Goal: Information Seeking & Learning: Learn about a topic

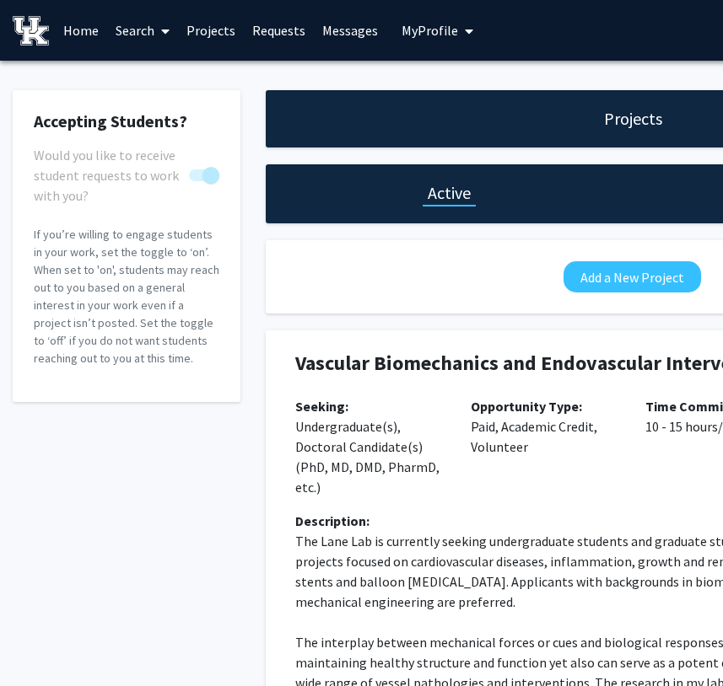
scroll to position [0, 277]
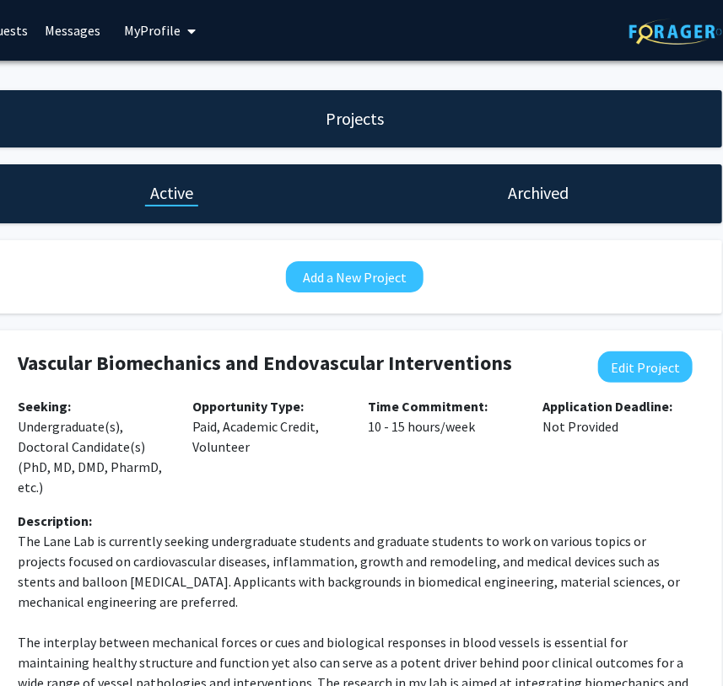
click at [480, 130] on div "Projects" at bounding box center [355, 118] width 734 height 57
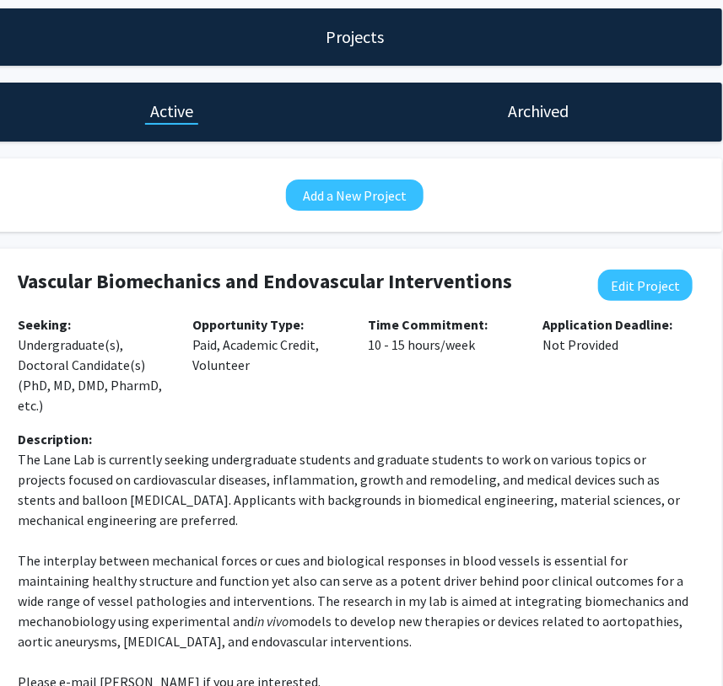
scroll to position [223, 277]
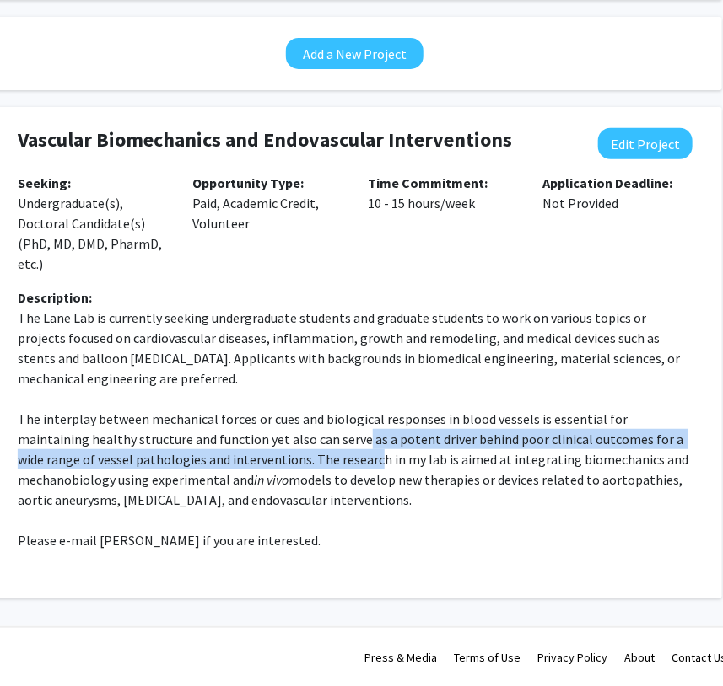
drag, startPoint x: 294, startPoint y: 466, endPoint x: 279, endPoint y: 406, distance: 62.6
click at [280, 411] on span "The interplay between mechanical forces or cues and biological responses in blo…" at bounding box center [354, 450] width 673 height 78
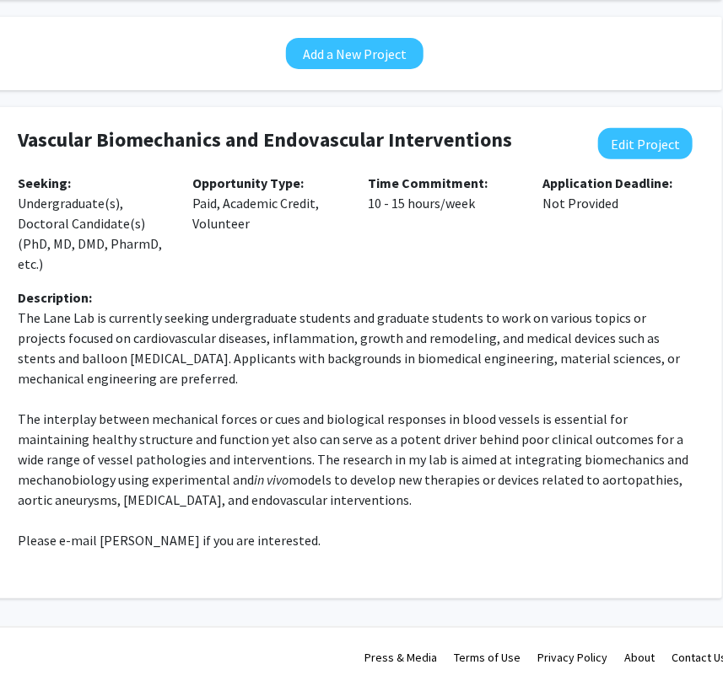
click at [279, 405] on p at bounding box center [355, 399] width 675 height 20
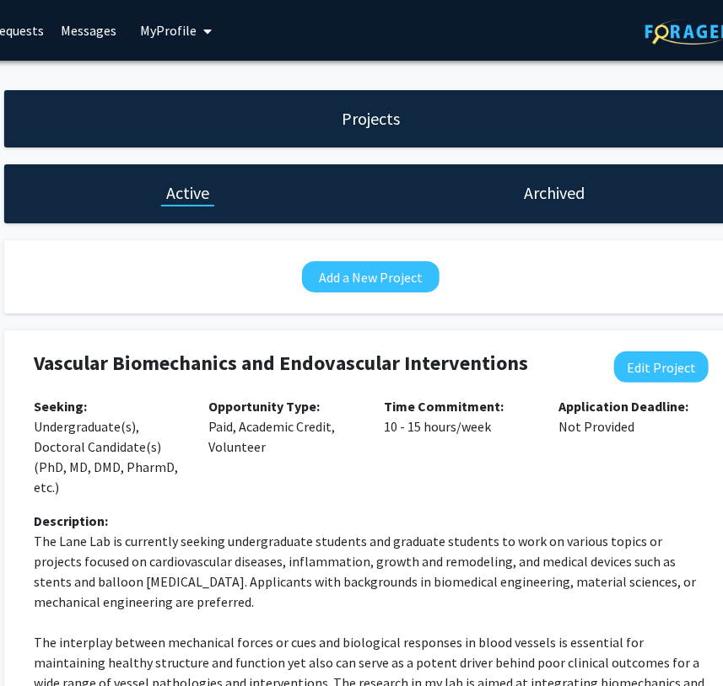
drag, startPoint x: 300, startPoint y: 386, endPoint x: 263, endPoint y: 222, distance: 168.6
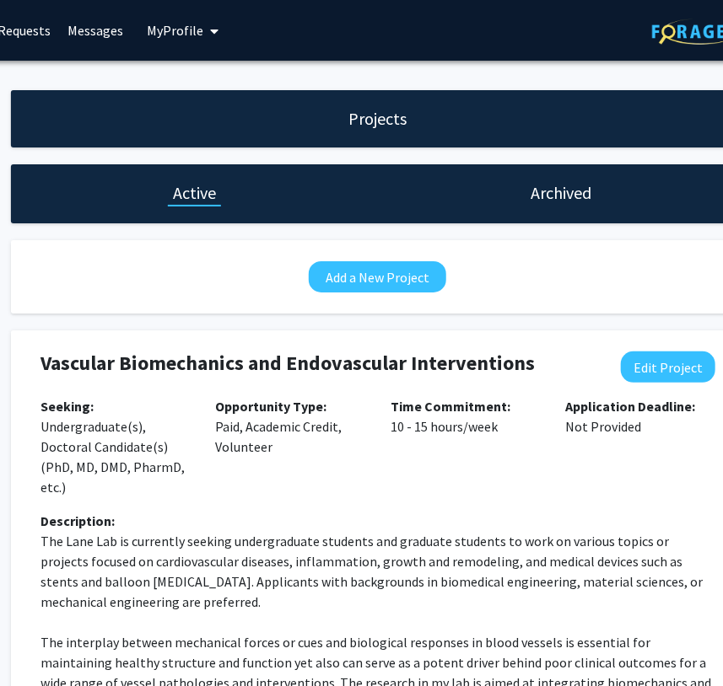
click at [17, 31] on link "Requests" at bounding box center [24, 30] width 70 height 59
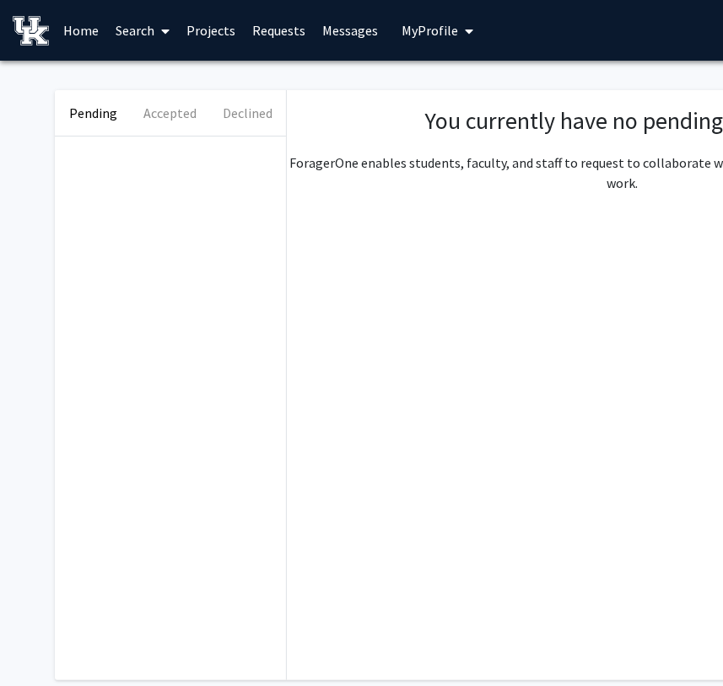
click at [415, 33] on span "My Profile" at bounding box center [429, 30] width 56 height 17
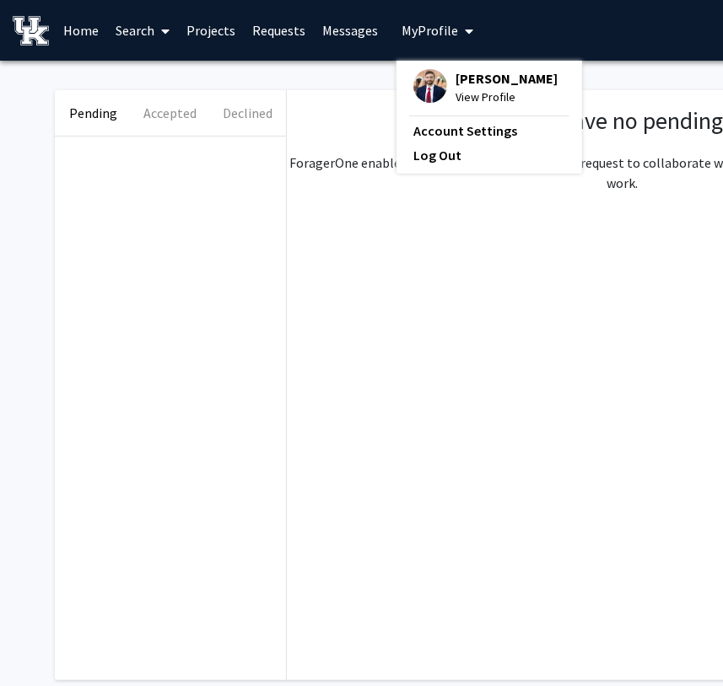
click at [458, 89] on span "View Profile" at bounding box center [506, 97] width 102 height 19
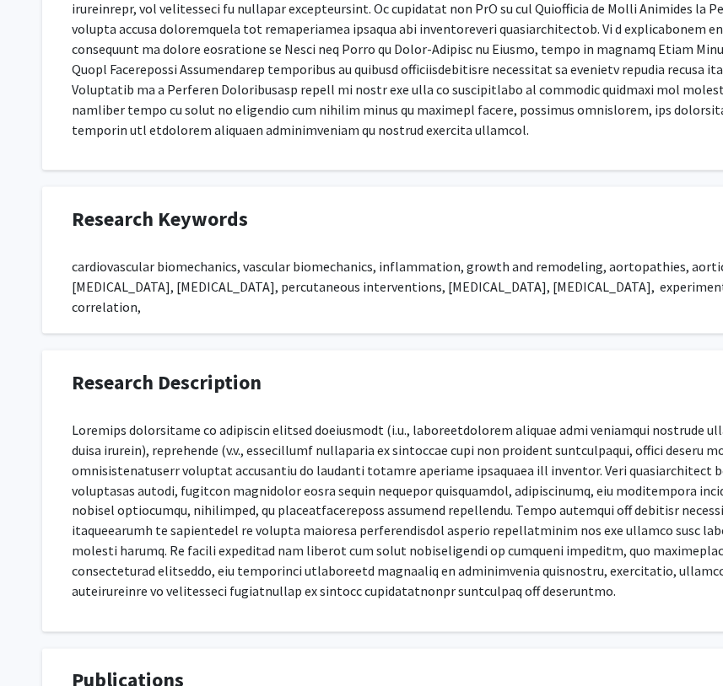
scroll to position [919, 0]
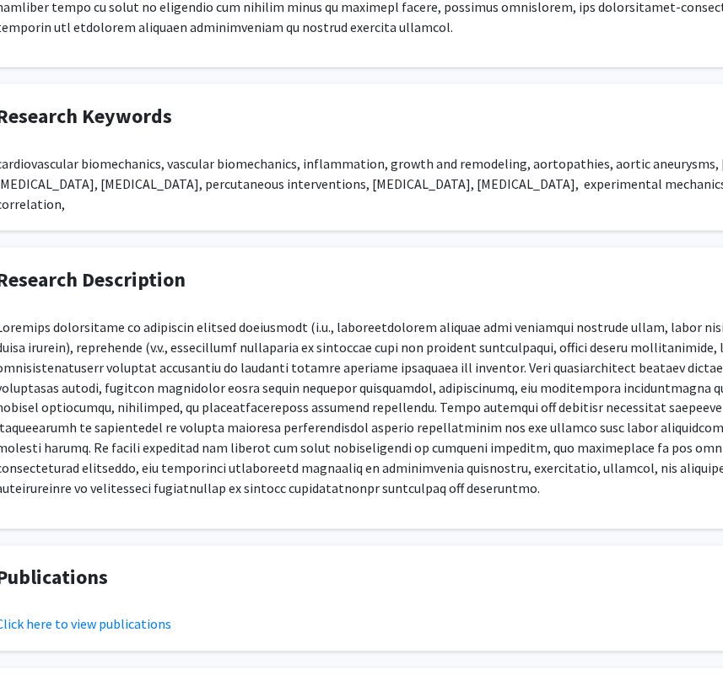
drag, startPoint x: 284, startPoint y: 399, endPoint x: 351, endPoint y: 402, distance: 66.7
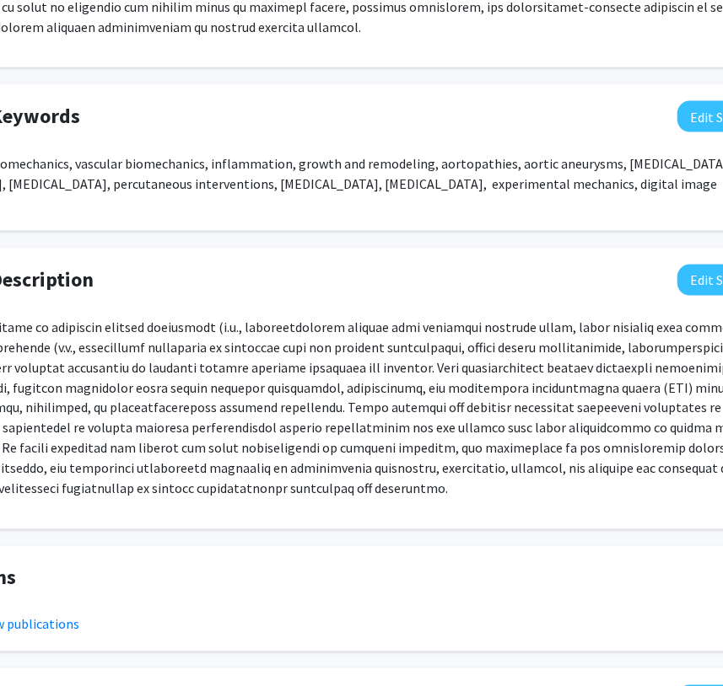
drag, startPoint x: 313, startPoint y: 420, endPoint x: 376, endPoint y: 420, distance: 63.2
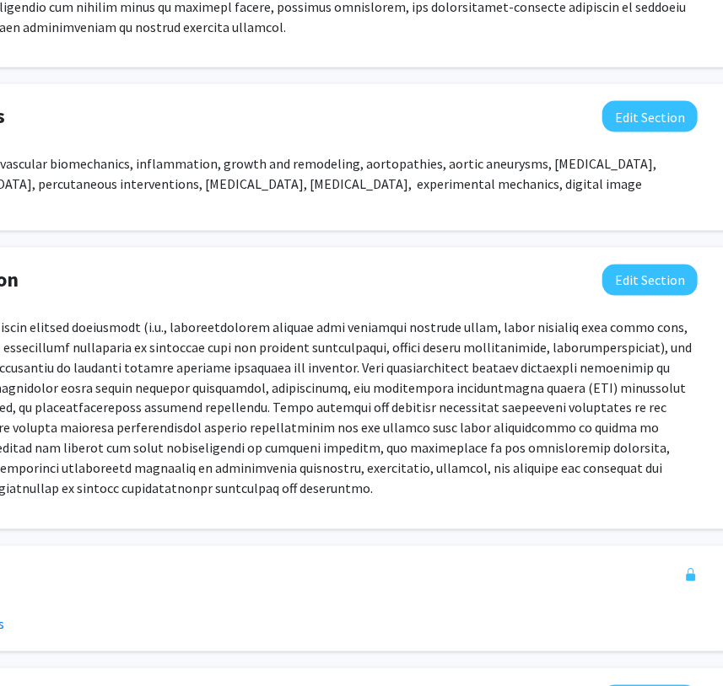
drag, startPoint x: 343, startPoint y: 426, endPoint x: 390, endPoint y: 424, distance: 47.2
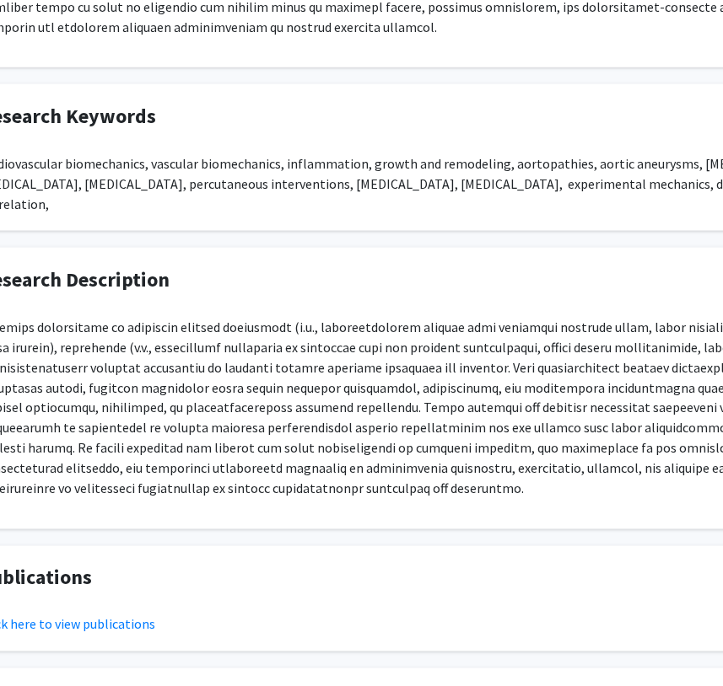
drag, startPoint x: 370, startPoint y: 443, endPoint x: 304, endPoint y: 443, distance: 65.8
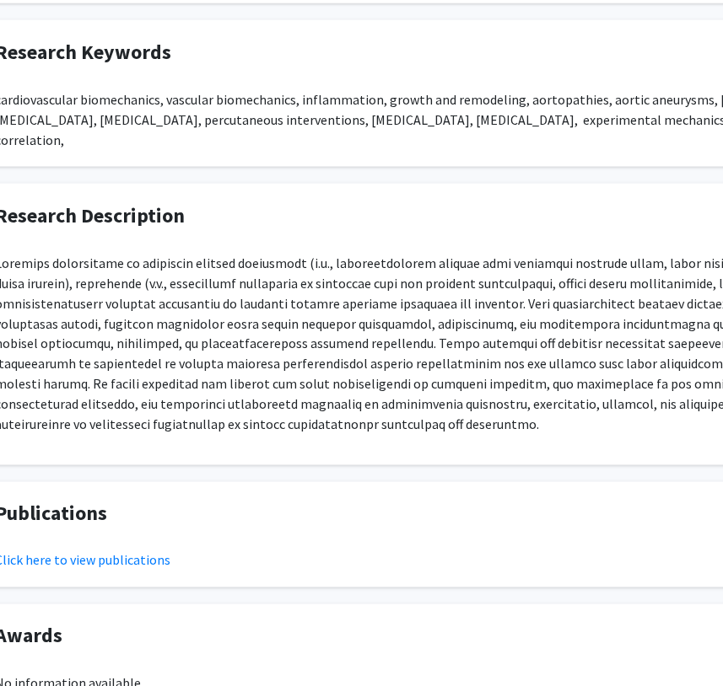
drag, startPoint x: 309, startPoint y: 381, endPoint x: 333, endPoint y: 409, distance: 37.0
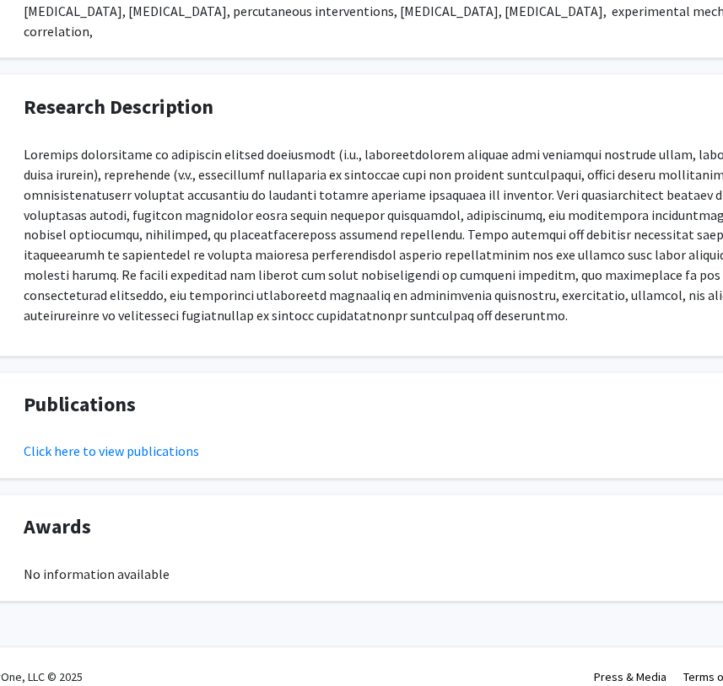
drag, startPoint x: 333, startPoint y: 403, endPoint x: 278, endPoint y: 492, distance: 104.1
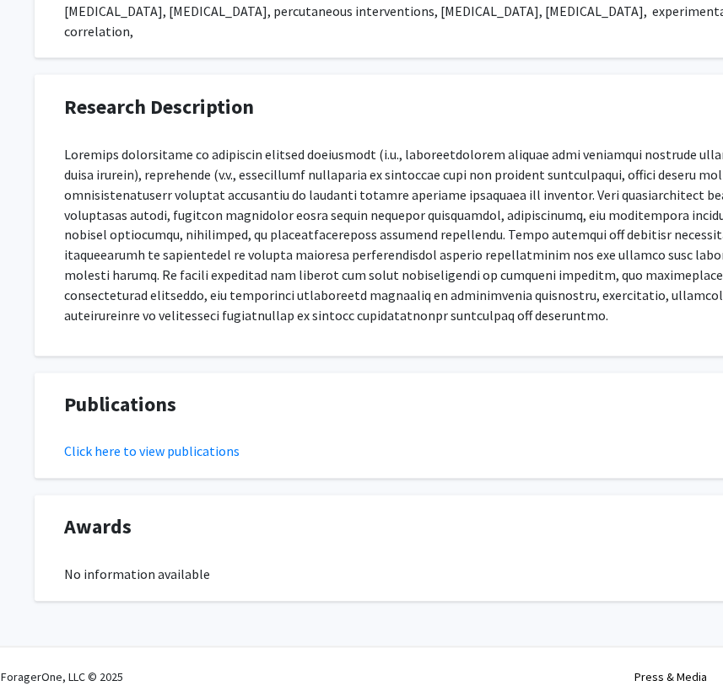
click at [337, 189] on p at bounding box center [498, 235] width 868 height 182
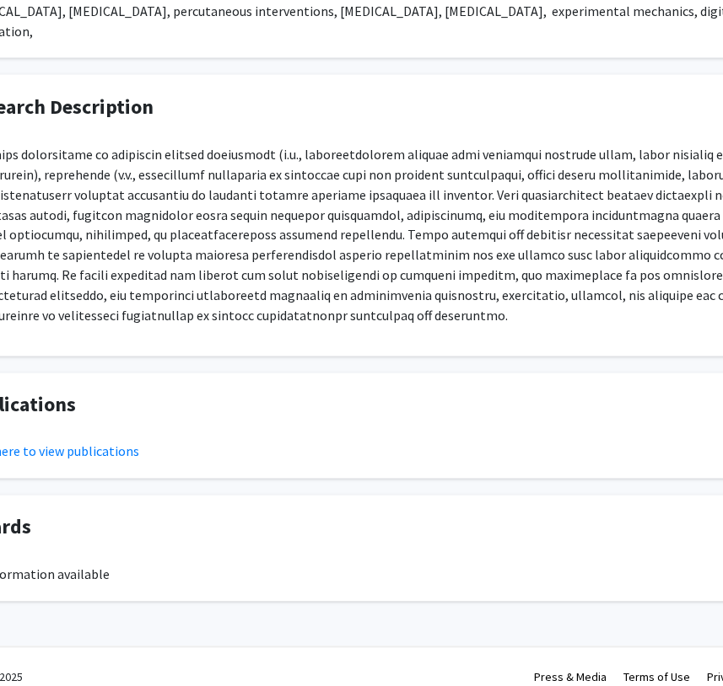
drag, startPoint x: 259, startPoint y: 217, endPoint x: 311, endPoint y: 218, distance: 52.3
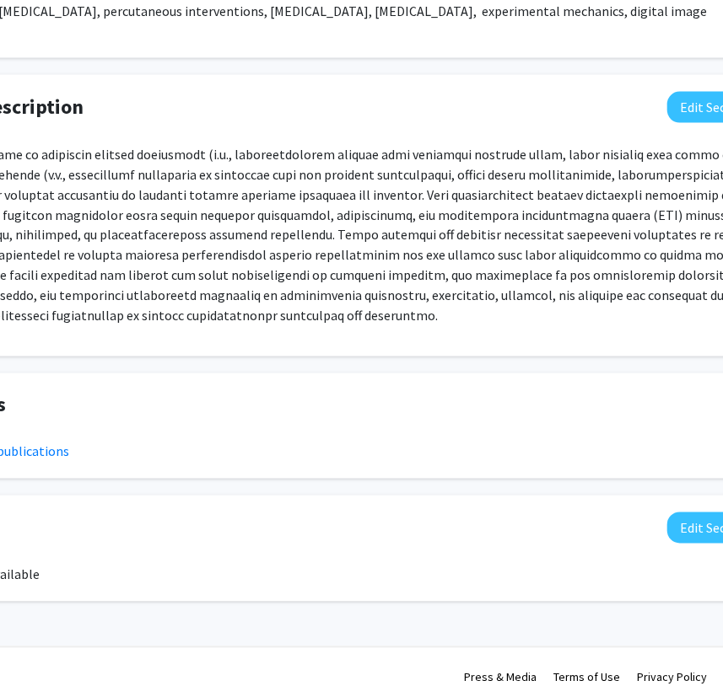
drag, startPoint x: 255, startPoint y: 245, endPoint x: 351, endPoint y: 261, distance: 96.6
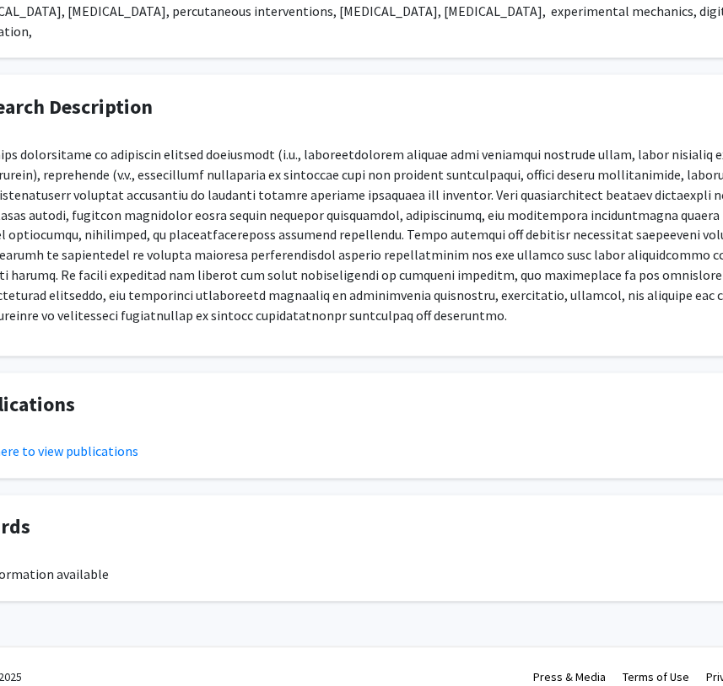
drag, startPoint x: 376, startPoint y: 275, endPoint x: 279, endPoint y: 263, distance: 97.7
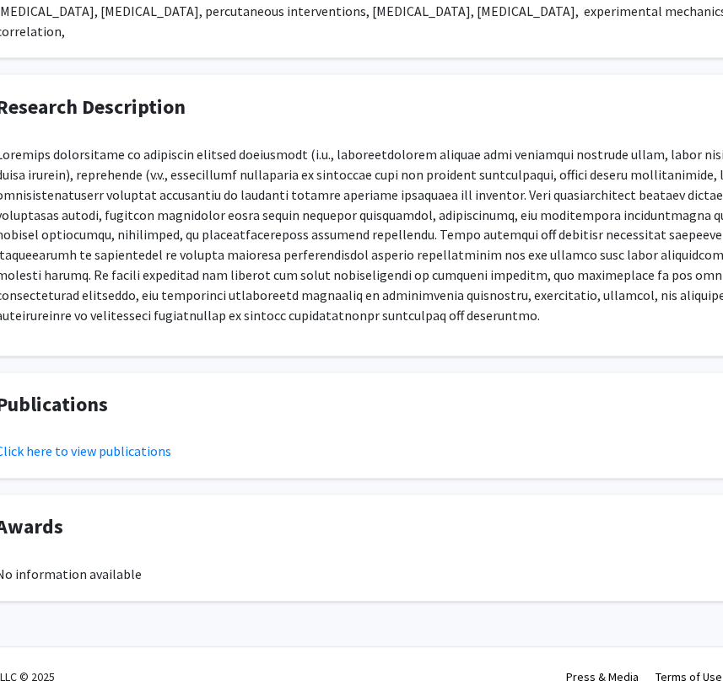
scroll to position [1092, 23]
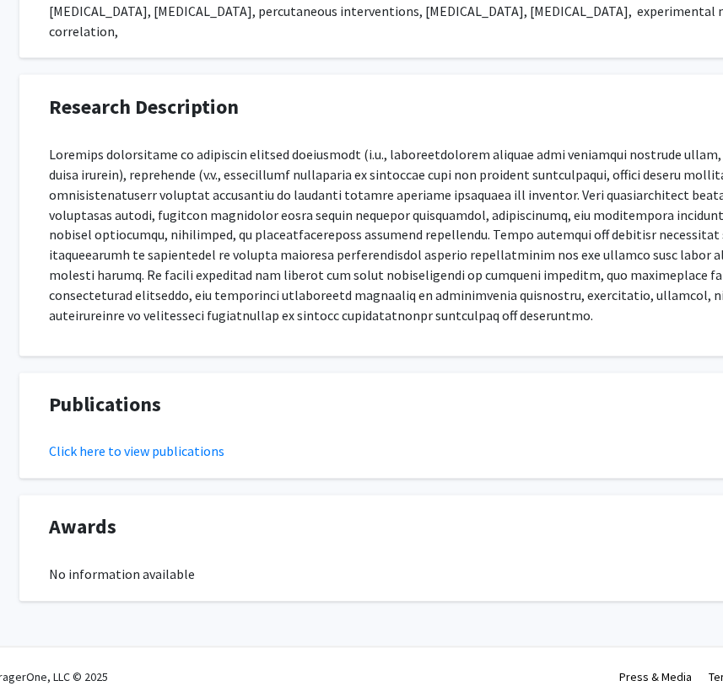
drag, startPoint x: 317, startPoint y: 263, endPoint x: 237, endPoint y: 263, distance: 80.1
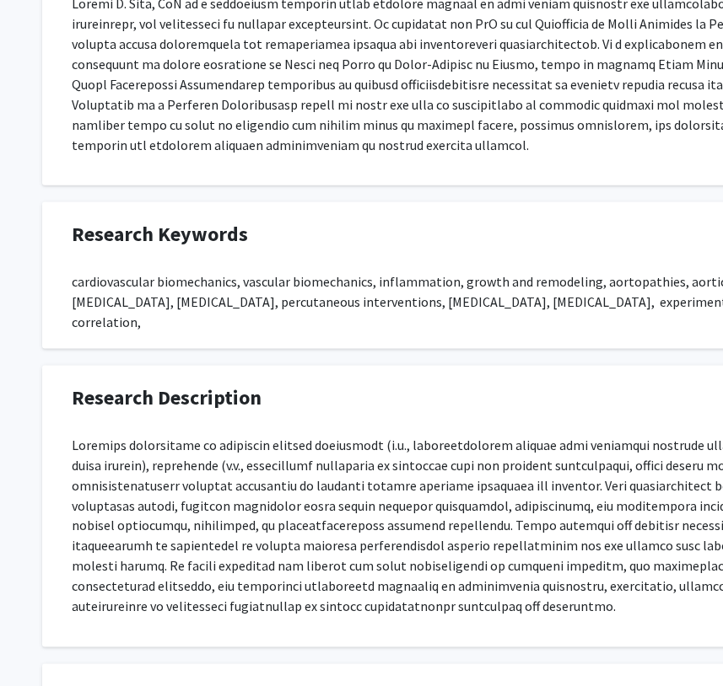
scroll to position [513, 0]
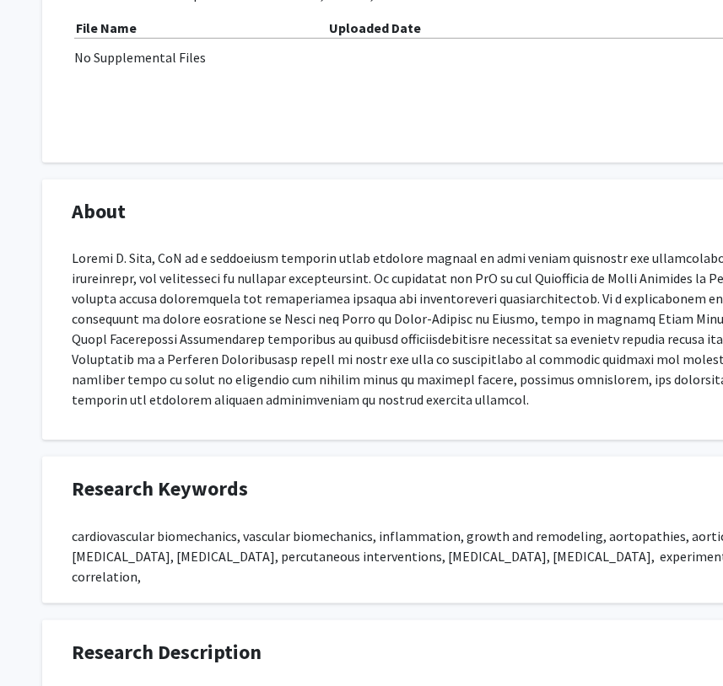
drag, startPoint x: 384, startPoint y: 295, endPoint x: 374, endPoint y: 160, distance: 135.3
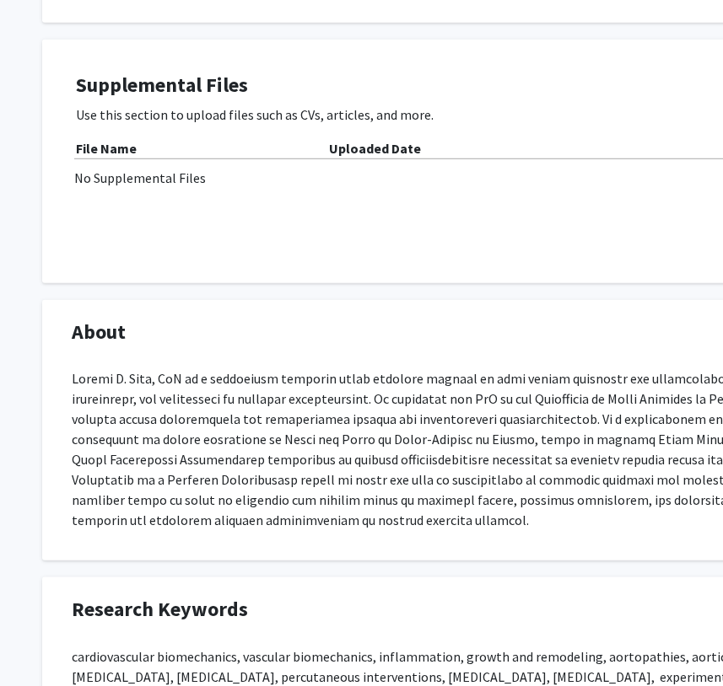
drag, startPoint x: 350, startPoint y: 382, endPoint x: 353, endPoint y: 300, distance: 81.9
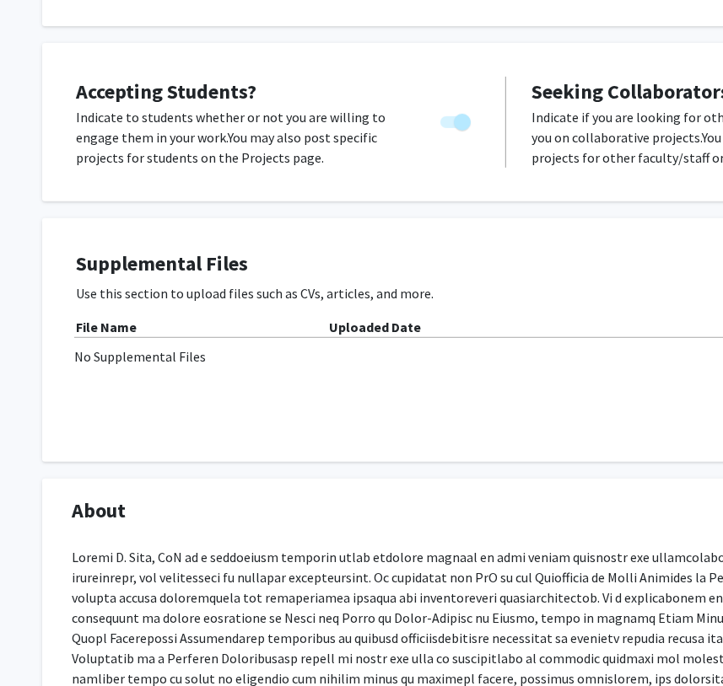
drag, startPoint x: 352, startPoint y: 362, endPoint x: 346, endPoint y: 287, distance: 75.3
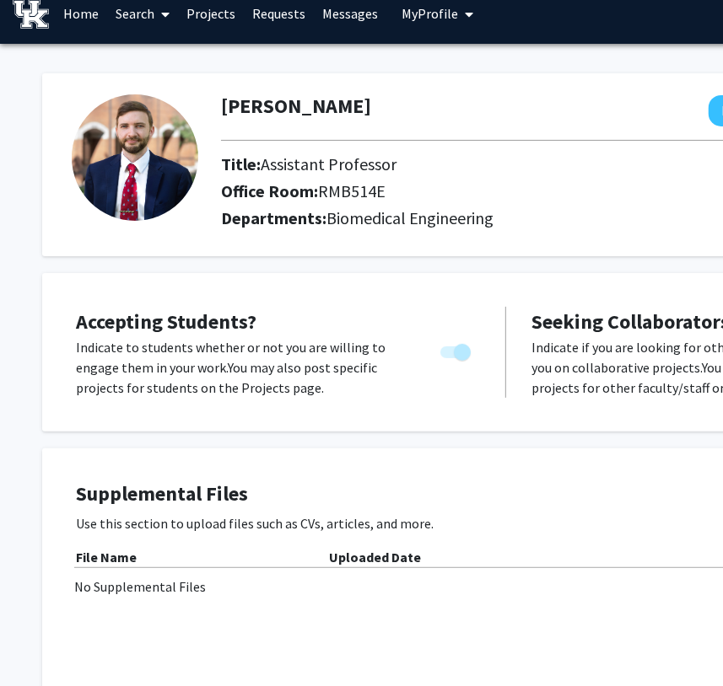
scroll to position [0, 0]
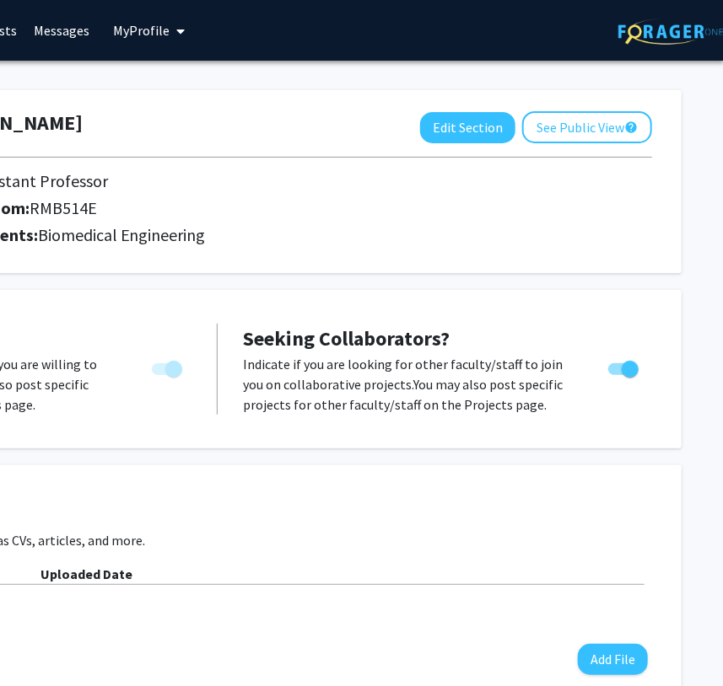
drag, startPoint x: 336, startPoint y: 325, endPoint x: 459, endPoint y: 325, distance: 122.3
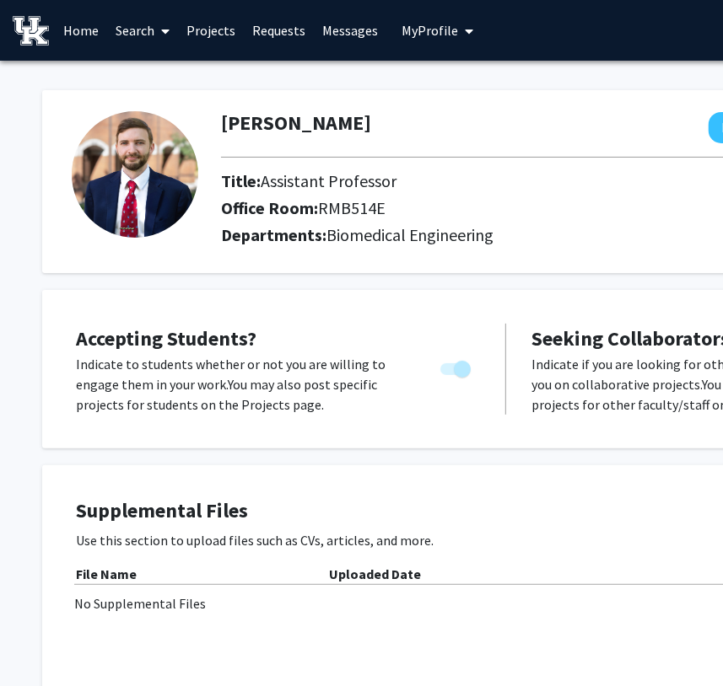
drag, startPoint x: 454, startPoint y: 327, endPoint x: 217, endPoint y: 192, distance: 273.4
click at [202, 35] on link "Projects" at bounding box center [211, 30] width 66 height 59
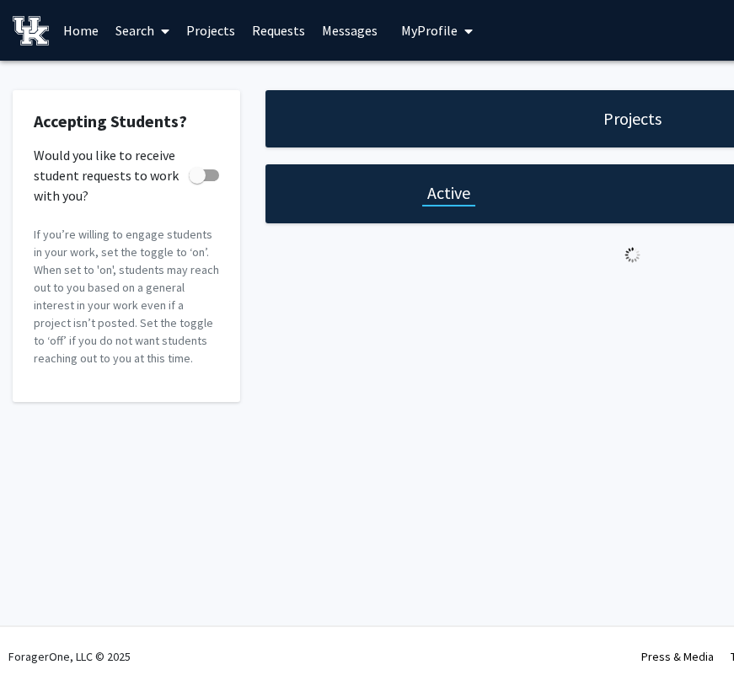
checkbox input "true"
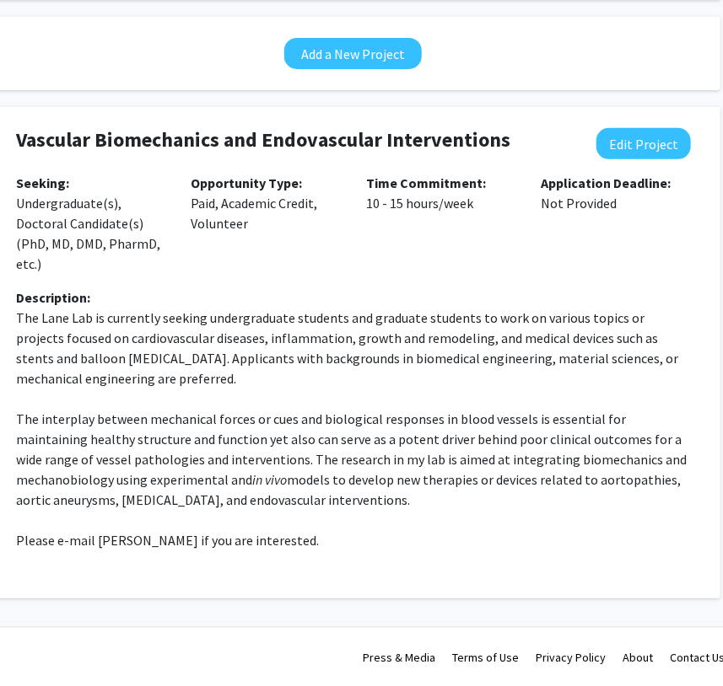
scroll to position [223, 288]
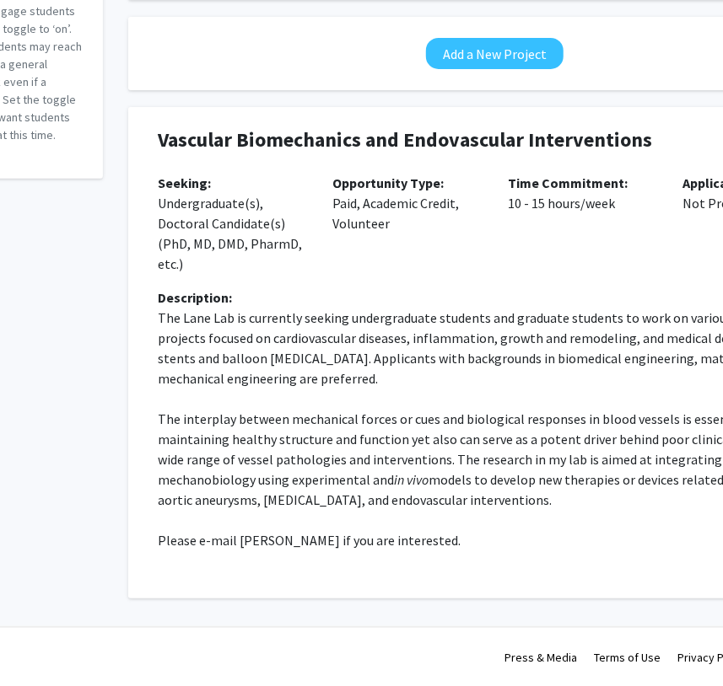
drag, startPoint x: 560, startPoint y: 328, endPoint x: 471, endPoint y: 319, distance: 89.9
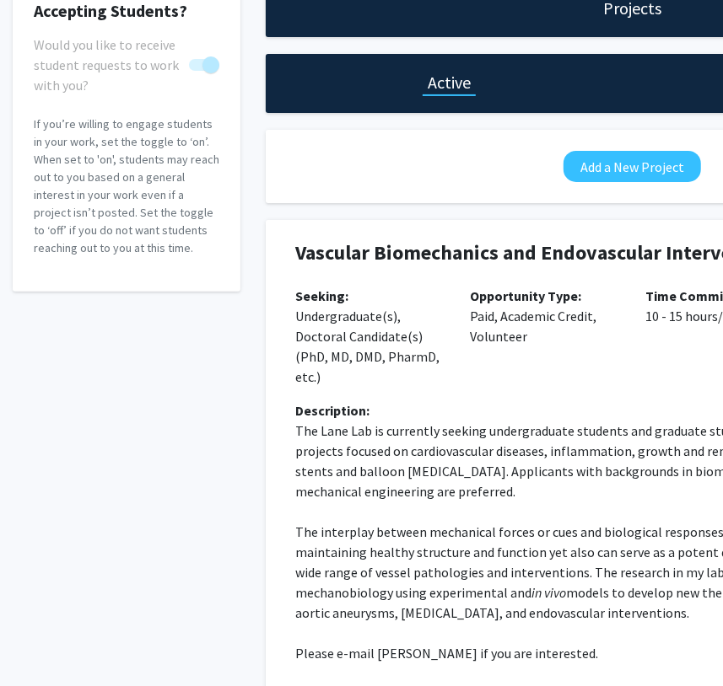
scroll to position [0, 0]
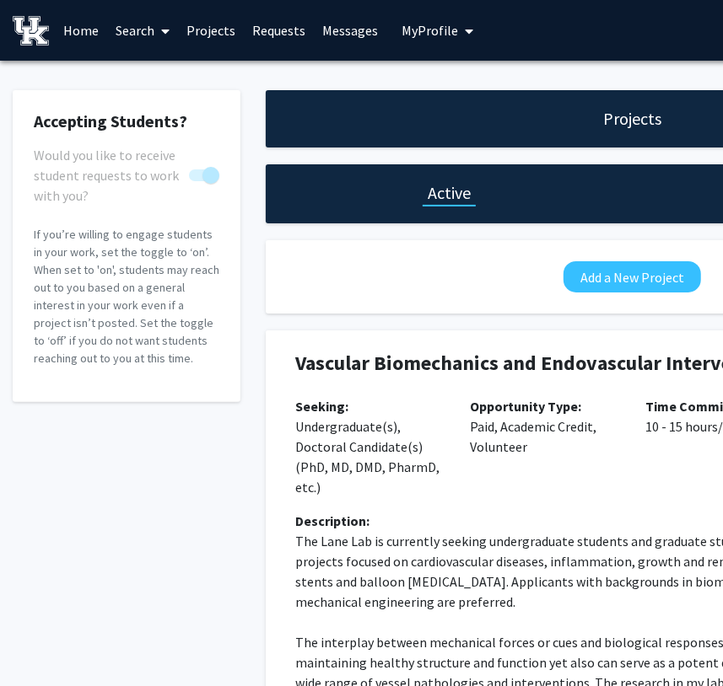
drag, startPoint x: 484, startPoint y: 321, endPoint x: 365, endPoint y: 193, distance: 174.8
click at [147, 30] on link "Search" at bounding box center [142, 30] width 71 height 59
click at [156, 68] on span "Faculty/Staff" at bounding box center [169, 78] width 124 height 34
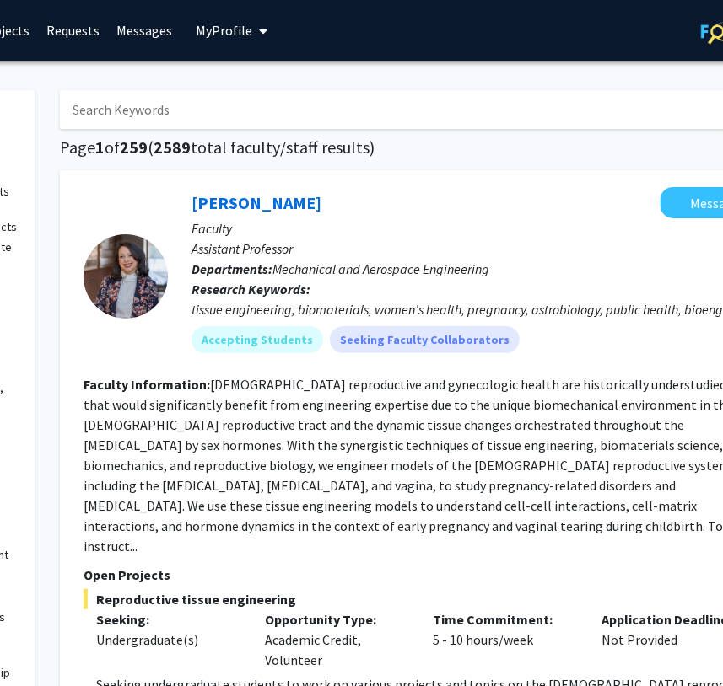
scroll to position [0, 288]
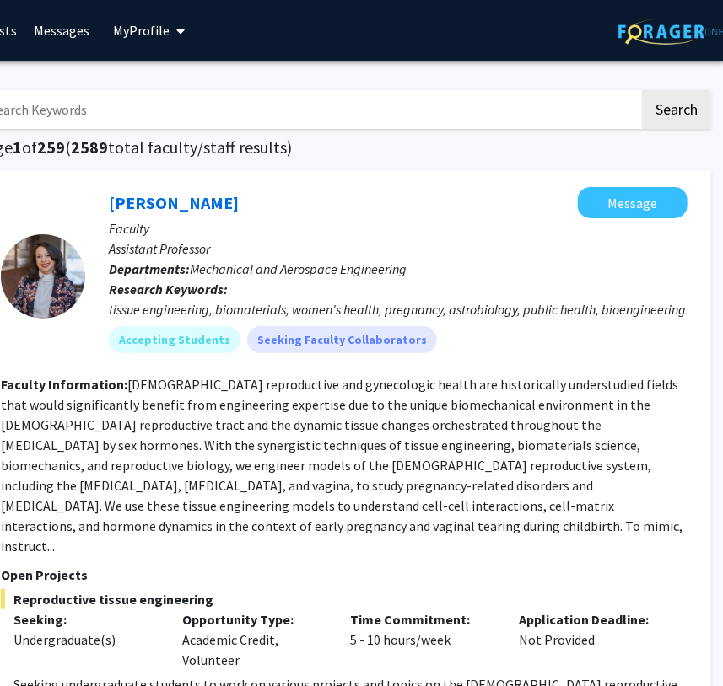
drag, startPoint x: 383, startPoint y: 444, endPoint x: 467, endPoint y: 431, distance: 85.3
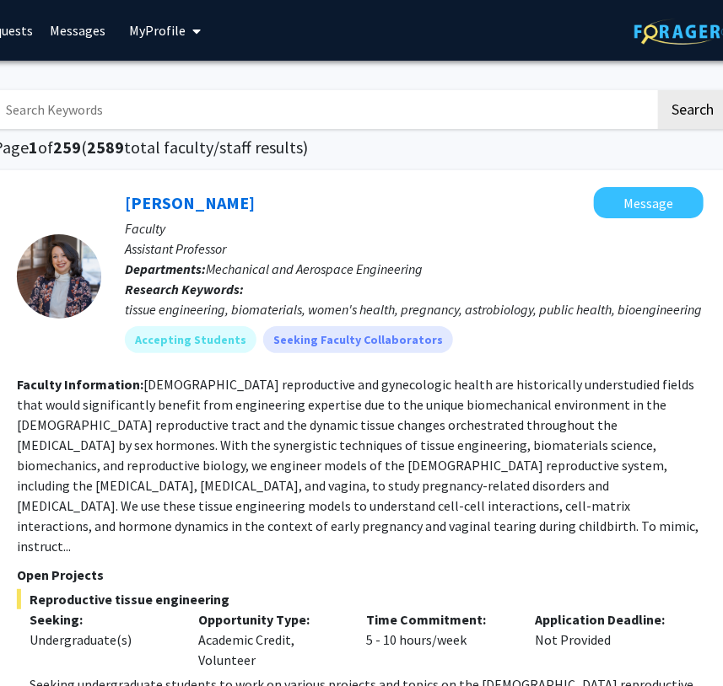
drag, startPoint x: 423, startPoint y: 432, endPoint x: 397, endPoint y: 422, distance: 27.7
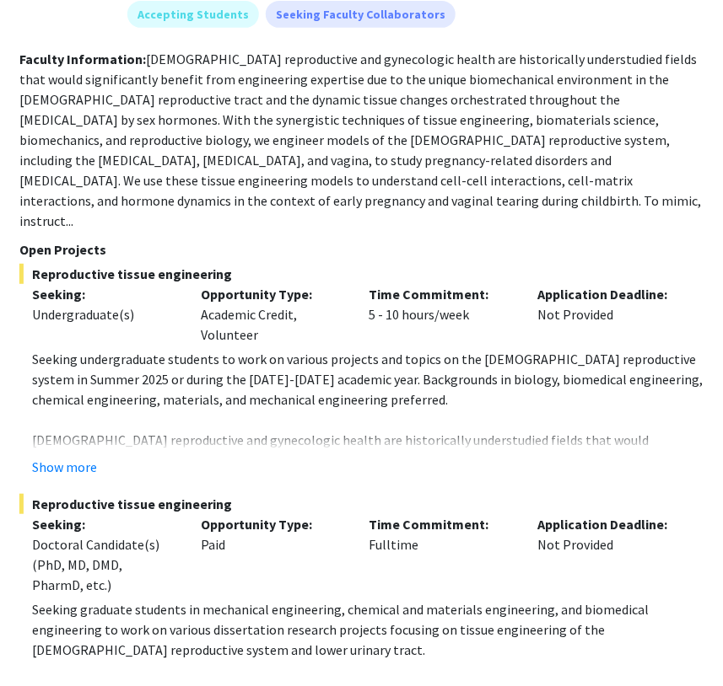
scroll to position [460, 270]
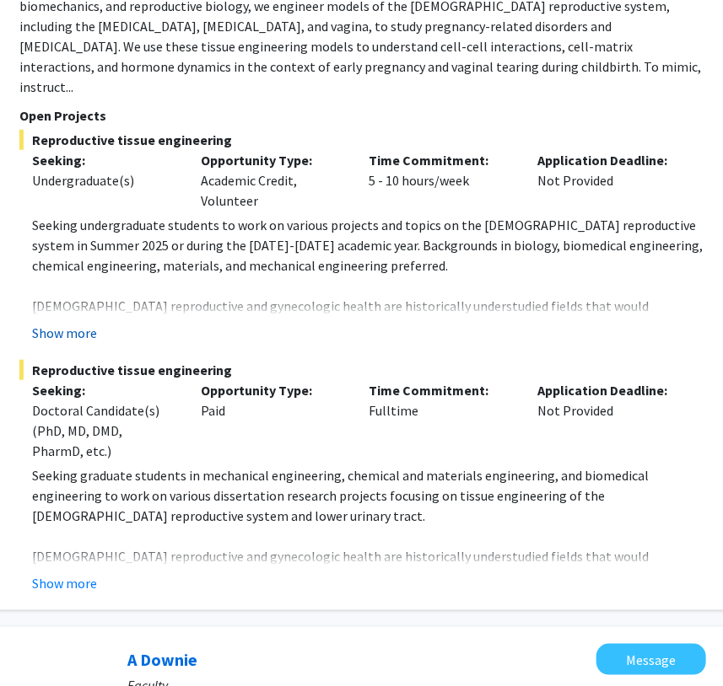
click at [63, 323] on button "Show more" at bounding box center [64, 333] width 65 height 20
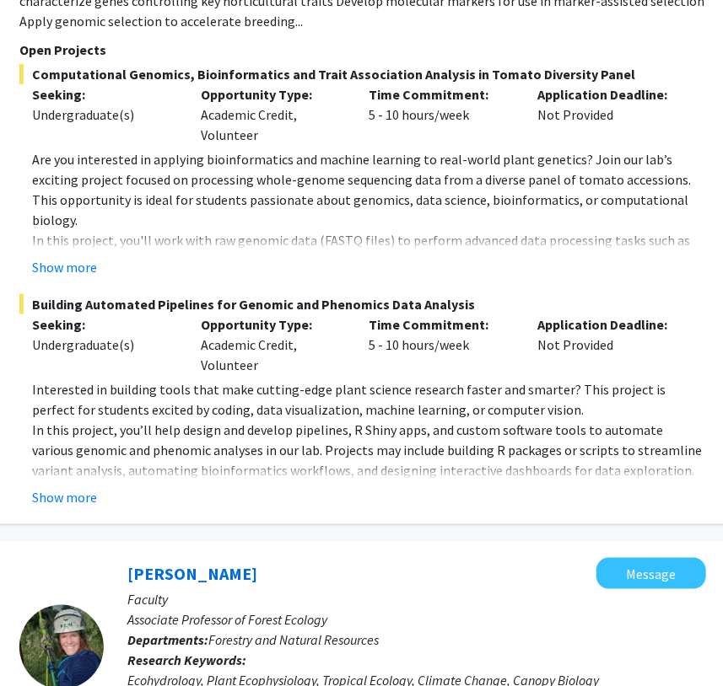
scroll to position [5902, 270]
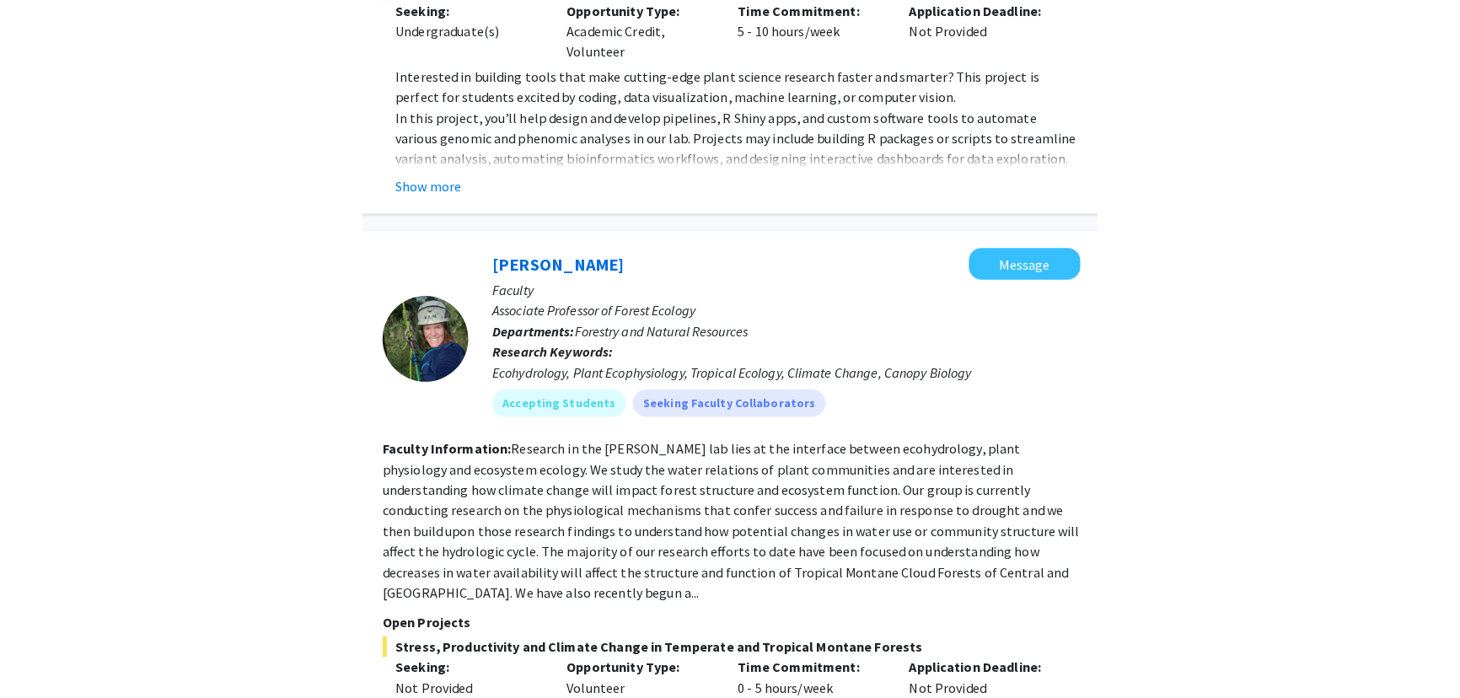
scroll to position [6208, 0]
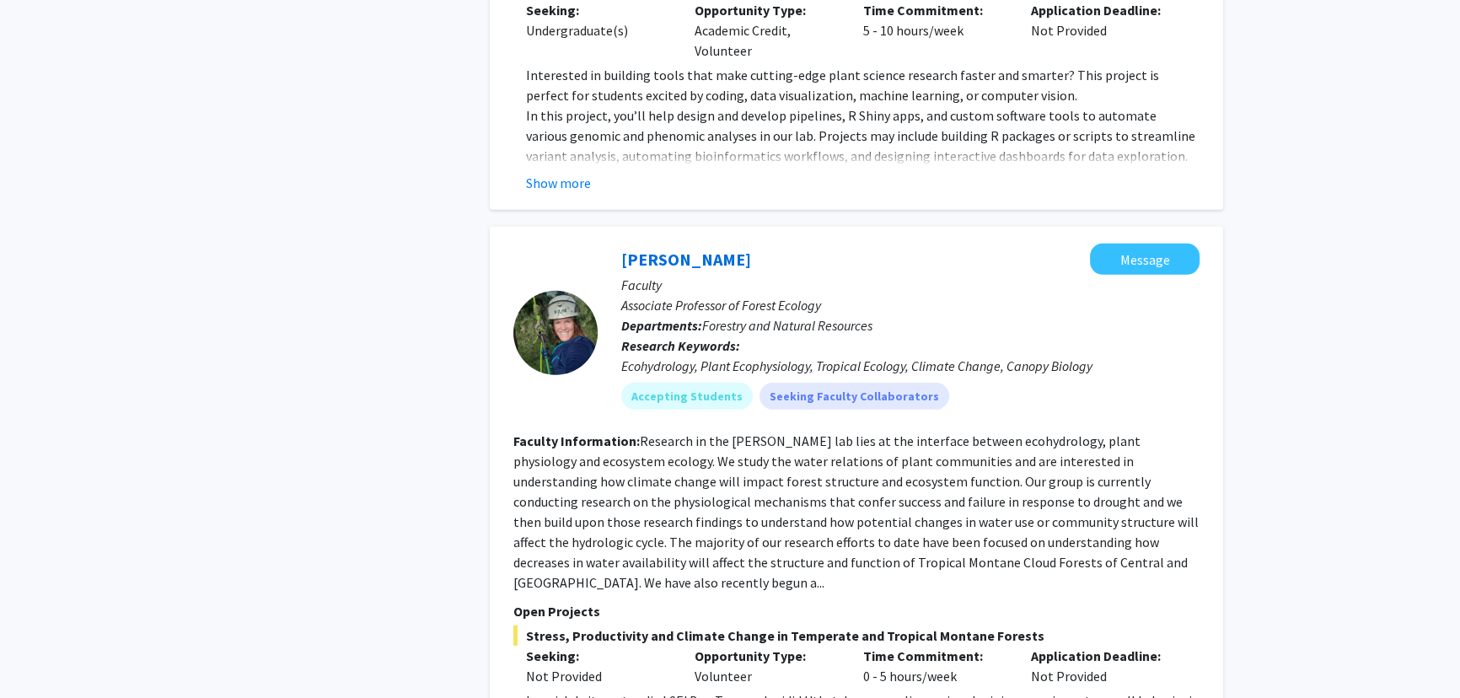
click at [662, 433] on fg-read-more "Research in the [PERSON_NAME] lab lies at the interface between ecohydrology, p…" at bounding box center [857, 512] width 686 height 159
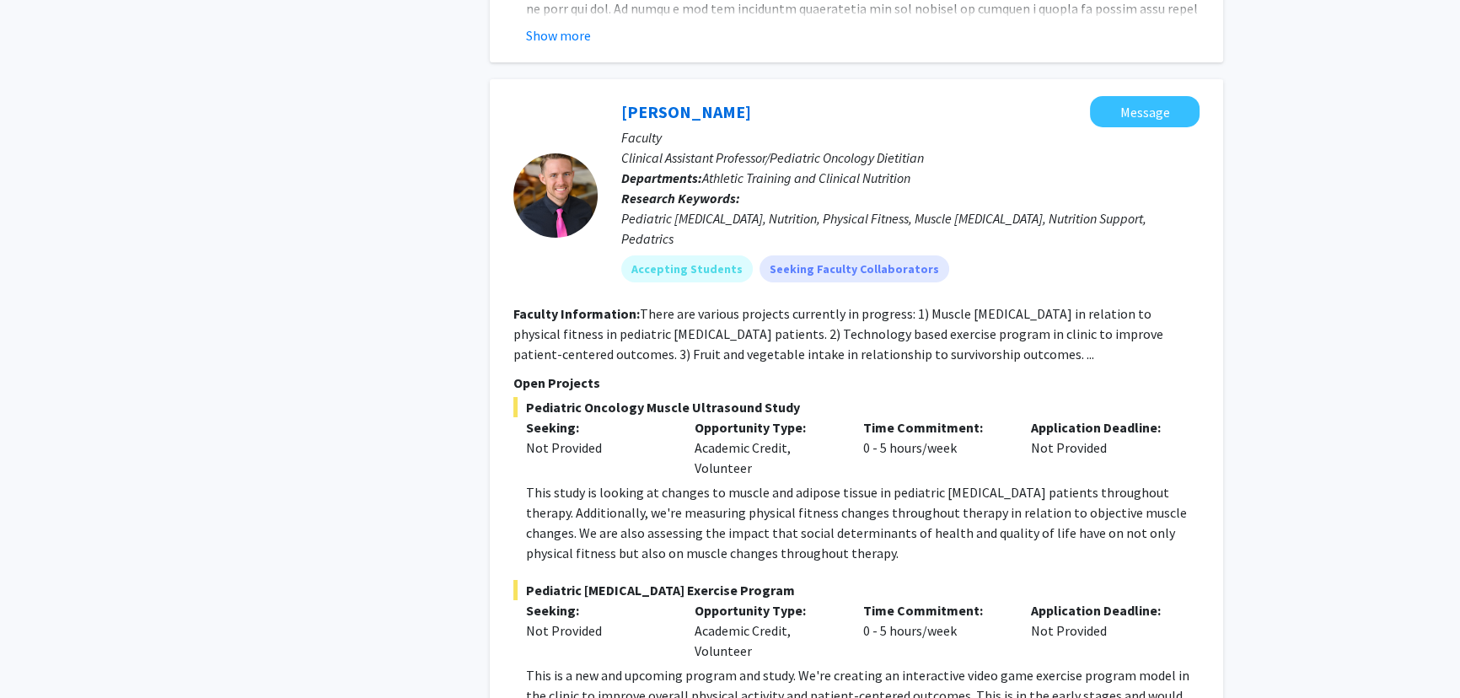
scroll to position [7512, 0]
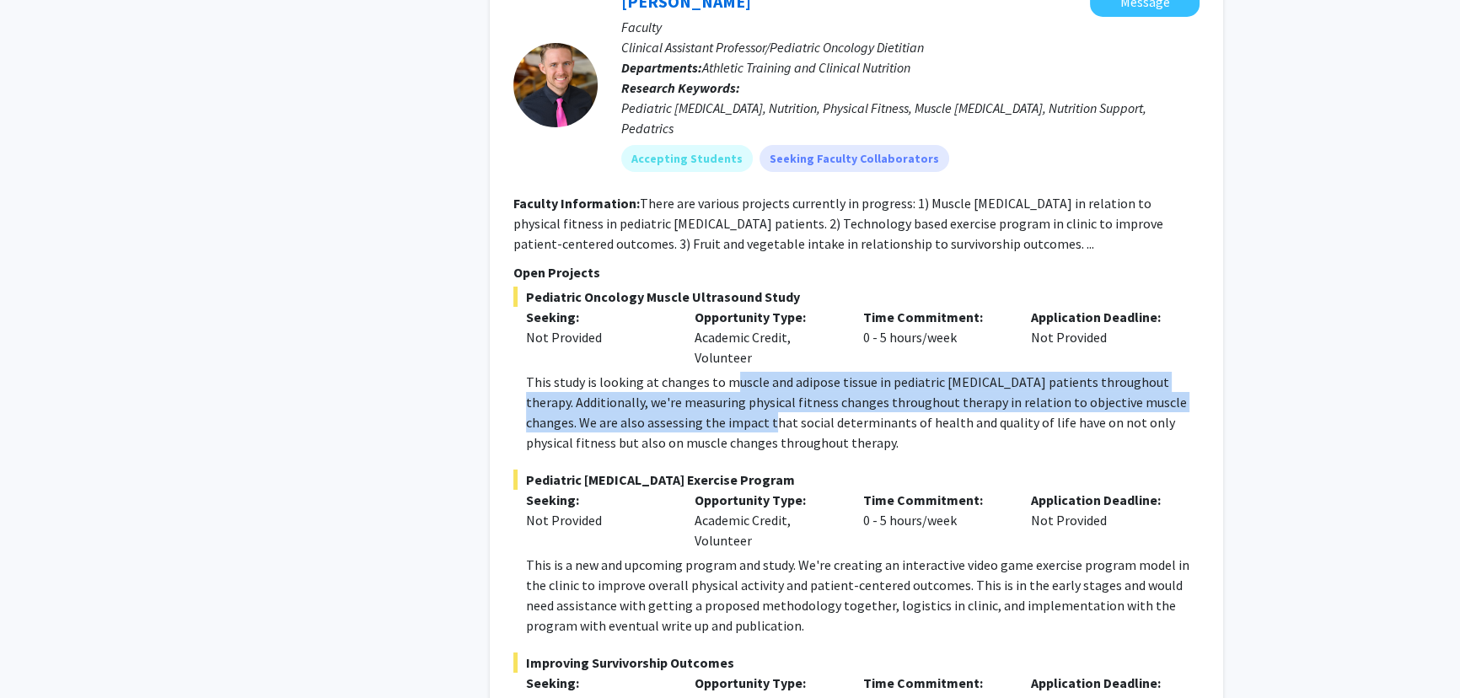
drag, startPoint x: 734, startPoint y: 180, endPoint x: 739, endPoint y: 210, distance: 29.8
click at [722, 372] on p "This study is looking at changes to muscle and adipose tissue in pediatric [MED…" at bounding box center [863, 412] width 674 height 81
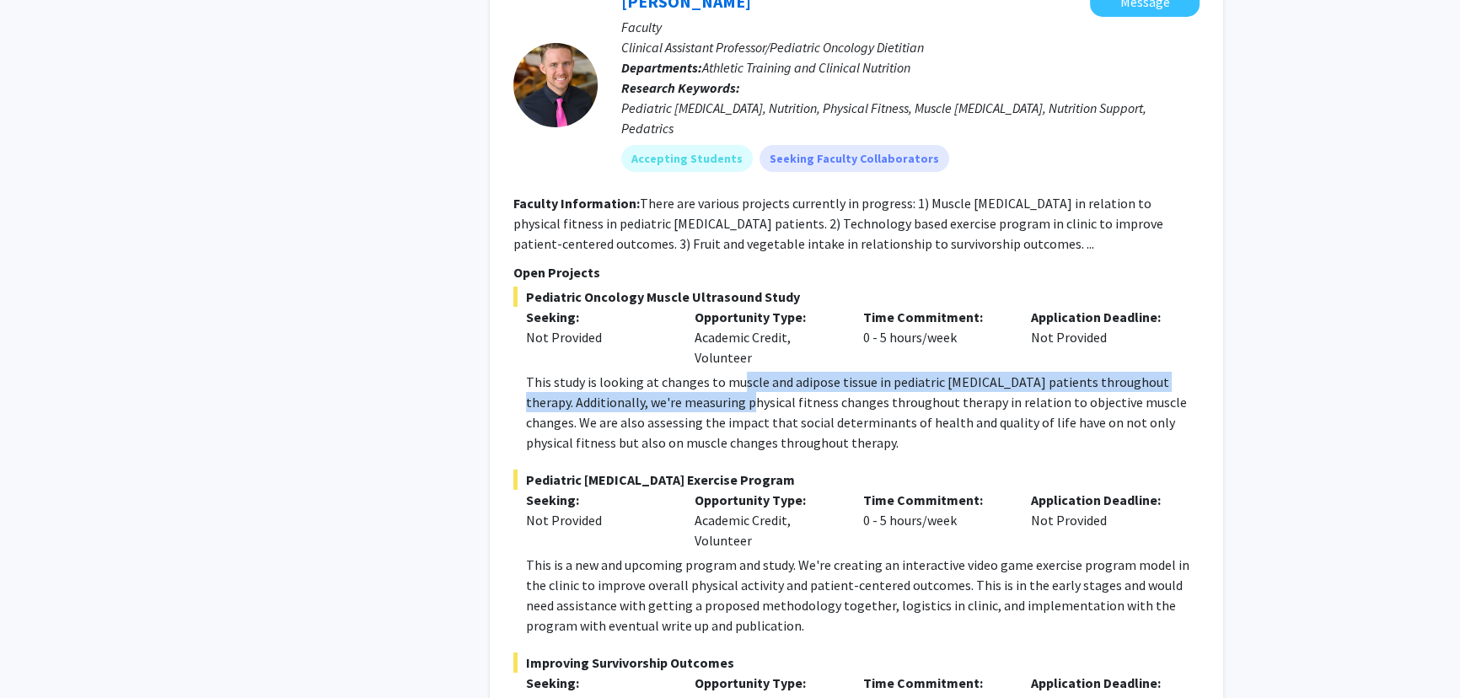
drag, startPoint x: 742, startPoint y: 191, endPoint x: 743, endPoint y: 202, distance: 11.0
click at [722, 372] on p "This study is looking at changes to muscle and adipose tissue in pediatric [MED…" at bounding box center [863, 412] width 674 height 81
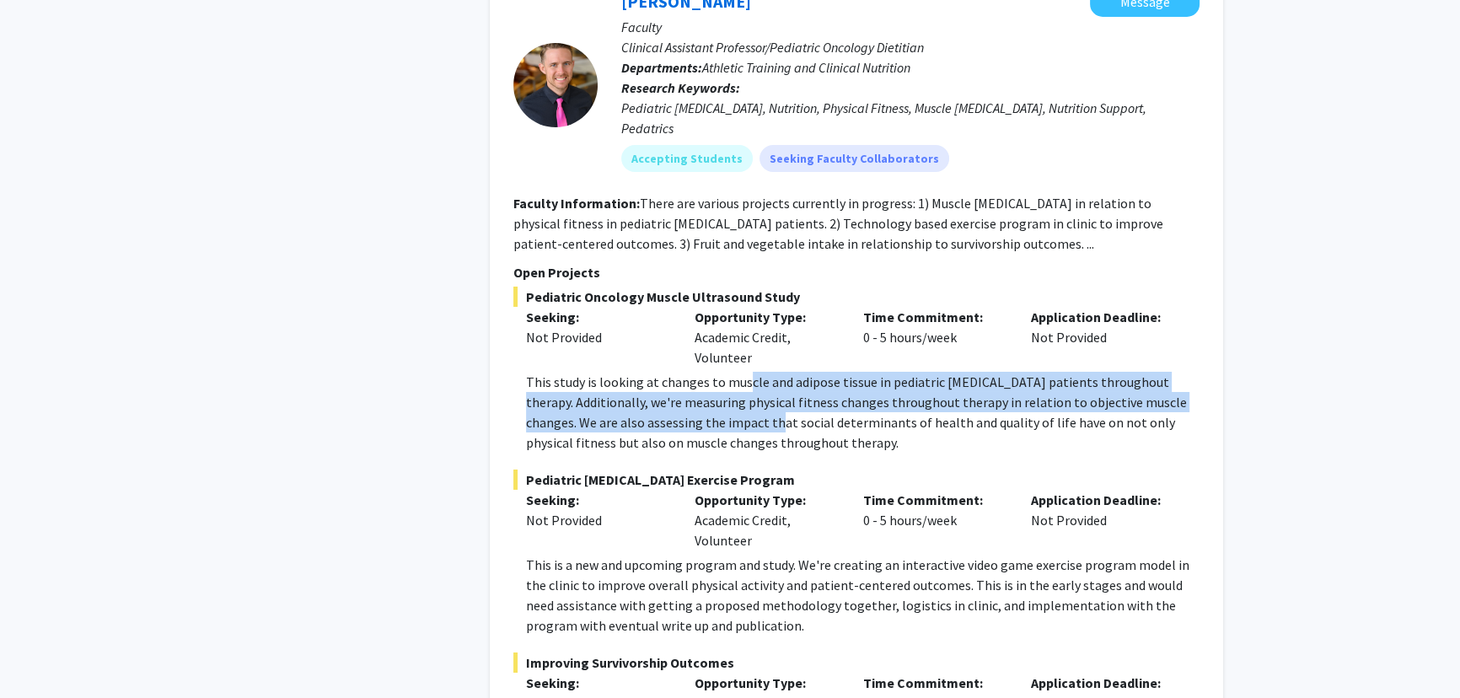
drag, startPoint x: 743, startPoint y: 180, endPoint x: 745, endPoint y: 215, distance: 34.6
click at [722, 372] on p "This study is looking at changes to muscle and adipose tissue in pediatric [MED…" at bounding box center [863, 412] width 674 height 81
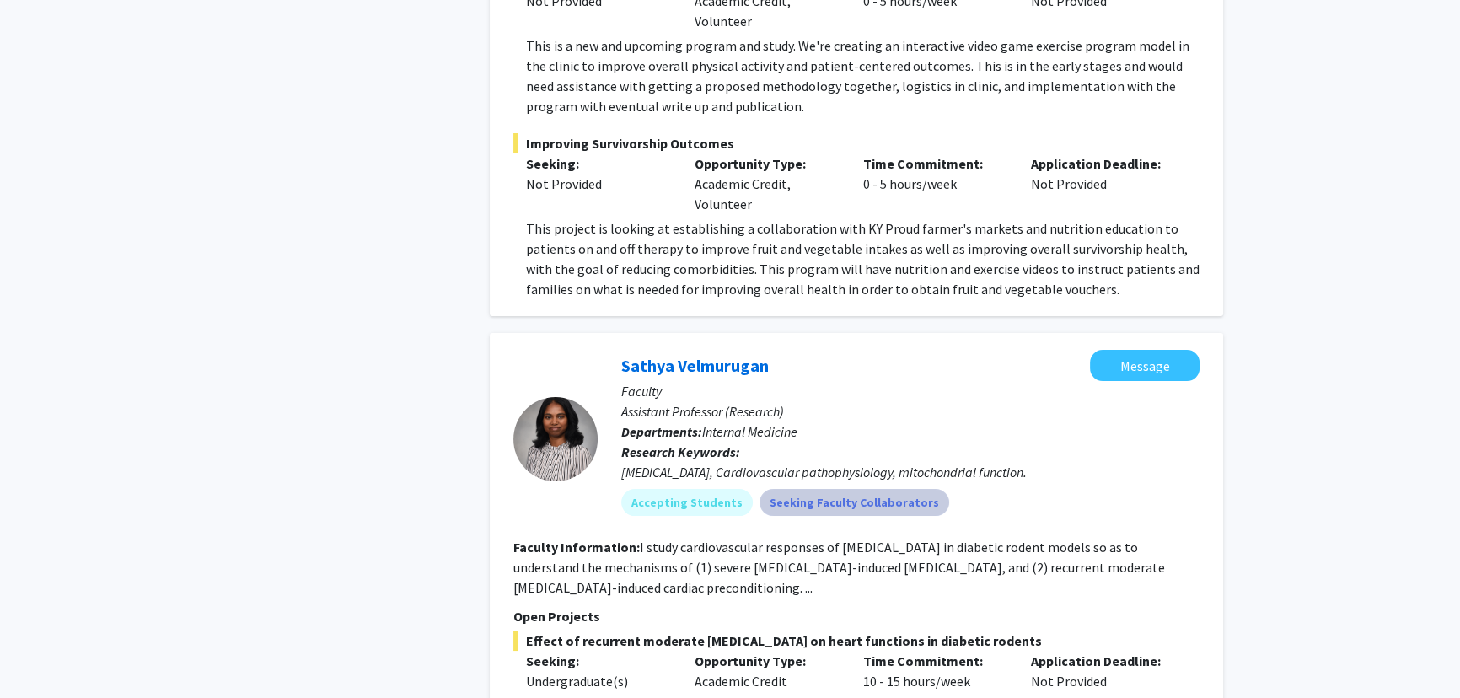
scroll to position [8125, 0]
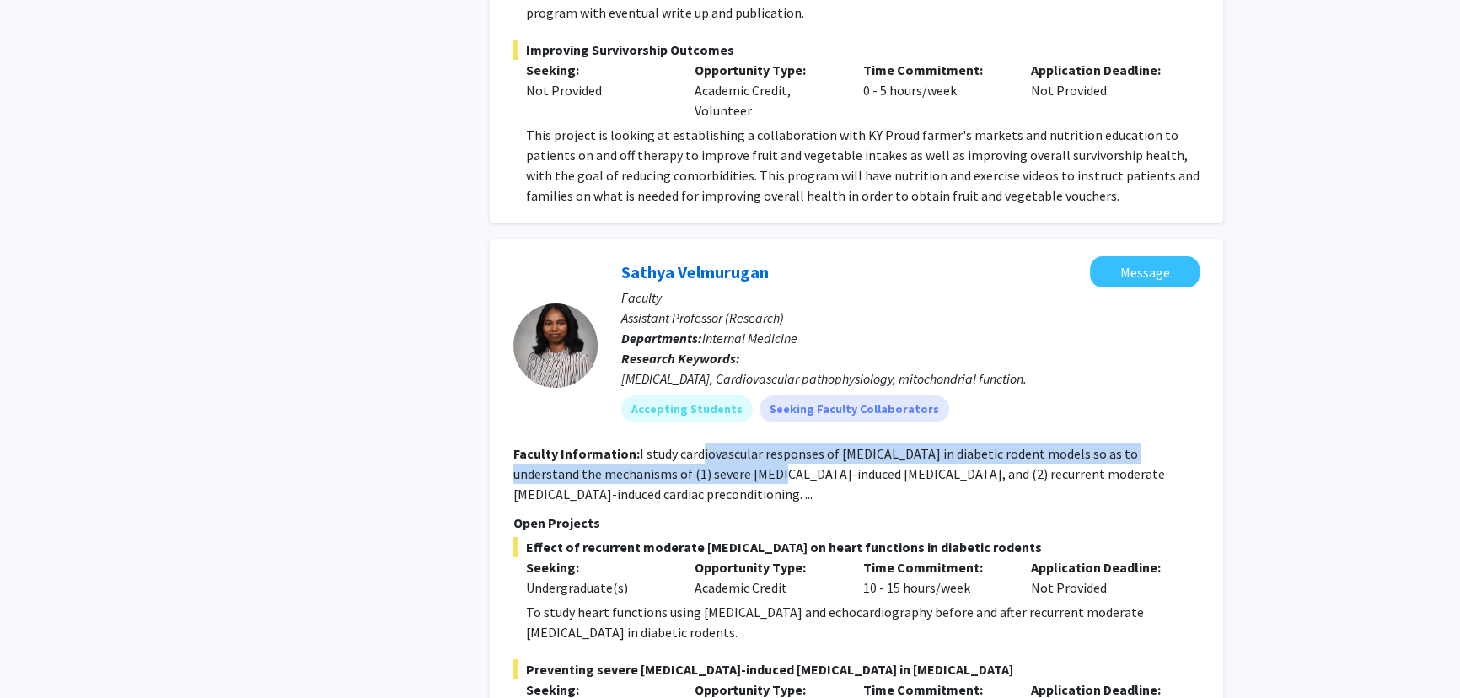
drag, startPoint x: 702, startPoint y: 248, endPoint x: 706, endPoint y: 272, distance: 23.8
click at [706, 445] on fg-read-more "I study cardiovascular responses of [MEDICAL_DATA] in diabetic rodent models so…" at bounding box center [840, 473] width 652 height 57
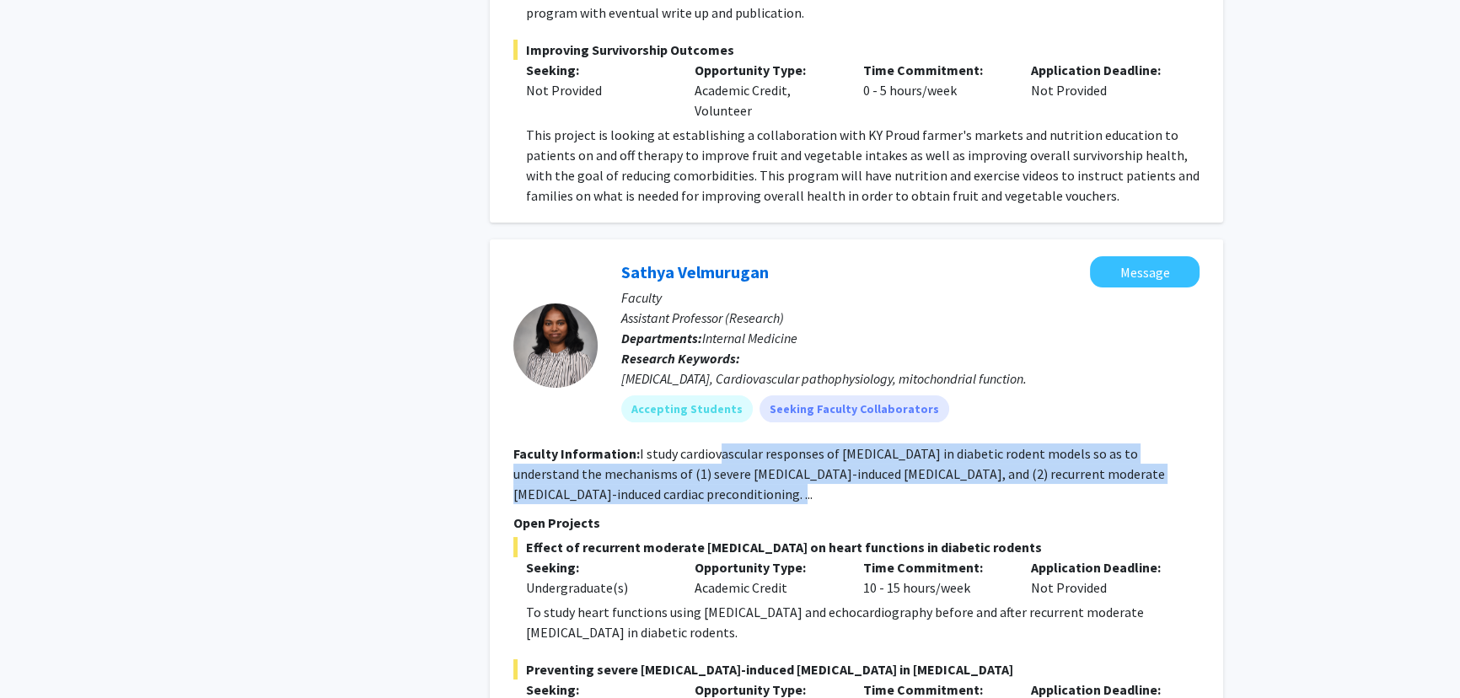
drag, startPoint x: 720, startPoint y: 279, endPoint x: 720, endPoint y: 250, distance: 29.5
click at [720, 444] on section "Faculty Information: I study cardiovascular responses of [MEDICAL_DATA] in diab…" at bounding box center [857, 474] width 686 height 61
click at [720, 445] on fg-read-more "I study cardiovascular responses of [MEDICAL_DATA] in diabetic rodent models so…" at bounding box center [840, 473] width 652 height 57
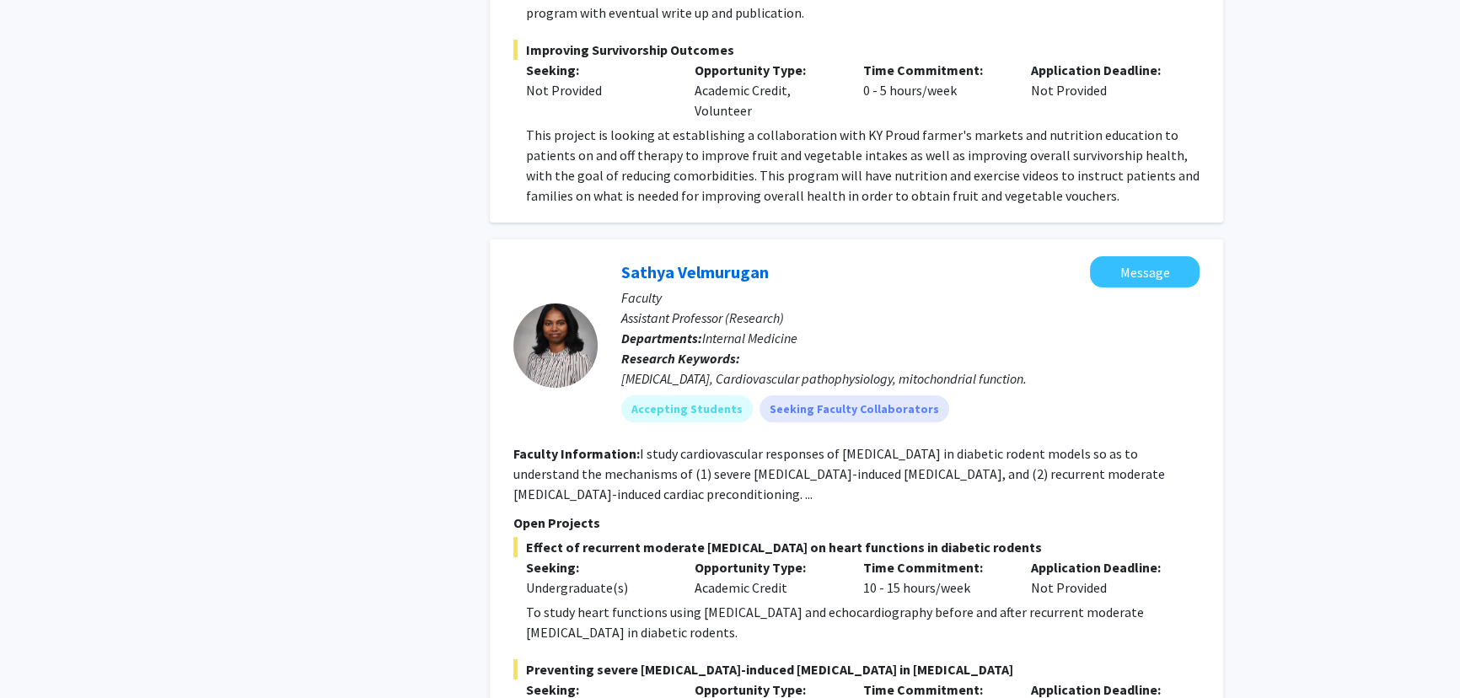
click at [722, 444] on section "Faculty Information: I study cardiovascular responses of [MEDICAL_DATA] in diab…" at bounding box center [857, 474] width 686 height 61
click at [642, 445] on fg-read-more "I study cardiovascular responses of [MEDICAL_DATA] in diabetic rodent models so…" at bounding box center [840, 473] width 652 height 57
click at [657, 445] on fg-read-more "I study cardiovascular responses of [MEDICAL_DATA] in diabetic rodent models so…" at bounding box center [840, 473] width 652 height 57
click at [693, 261] on link "Sathya Velmurugan" at bounding box center [695, 271] width 148 height 21
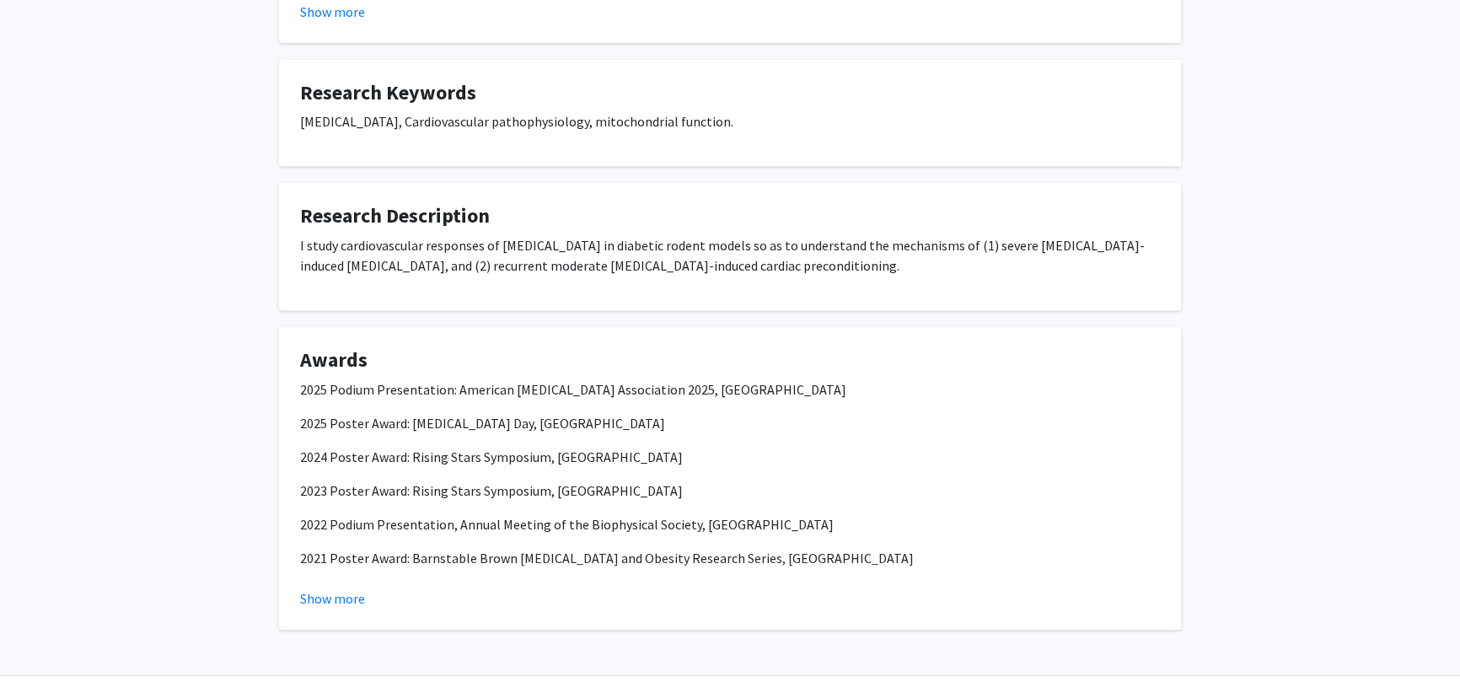
scroll to position [843, 0]
drag, startPoint x: 848, startPoint y: 261, endPoint x: 829, endPoint y: 230, distance: 36.7
click at [722, 230] on fg-card "Research Description I study cardiovascular responses of [MEDICAL_DATA] in diab…" at bounding box center [730, 245] width 902 height 127
click at [722, 230] on fg-card-title "Research Description" at bounding box center [730, 218] width 860 height 31
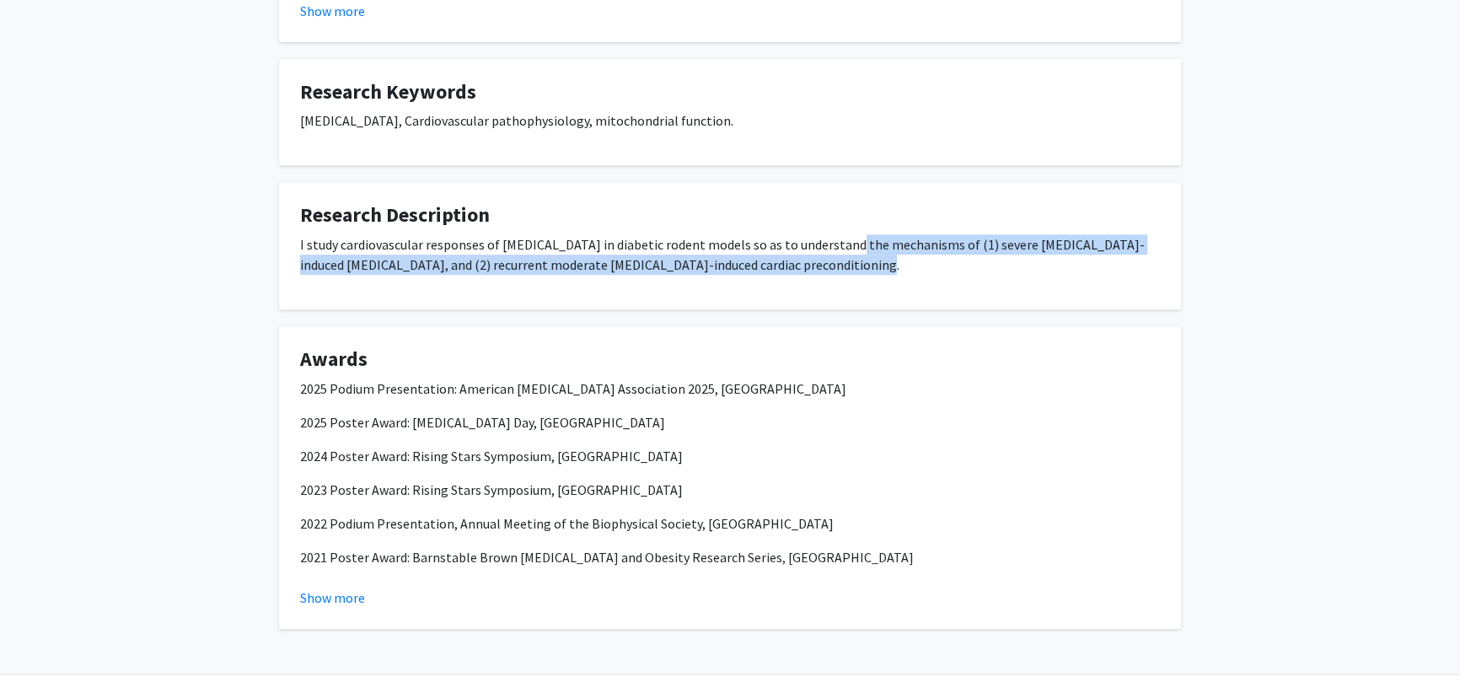
drag, startPoint x: 851, startPoint y: 262, endPoint x: 840, endPoint y: 233, distance: 31.5
click at [722, 233] on fg-card "Research Description I study cardiovascular responses of [MEDICAL_DATA] in diab…" at bounding box center [730, 245] width 902 height 127
click at [722, 233] on fg-card-title "Research Description" at bounding box center [730, 218] width 860 height 31
drag, startPoint x: 858, startPoint y: 267, endPoint x: 853, endPoint y: 241, distance: 26.5
click at [722, 241] on p "I study cardiovascular responses of [MEDICAL_DATA] in diabetic rodent models so…" at bounding box center [730, 254] width 860 height 40
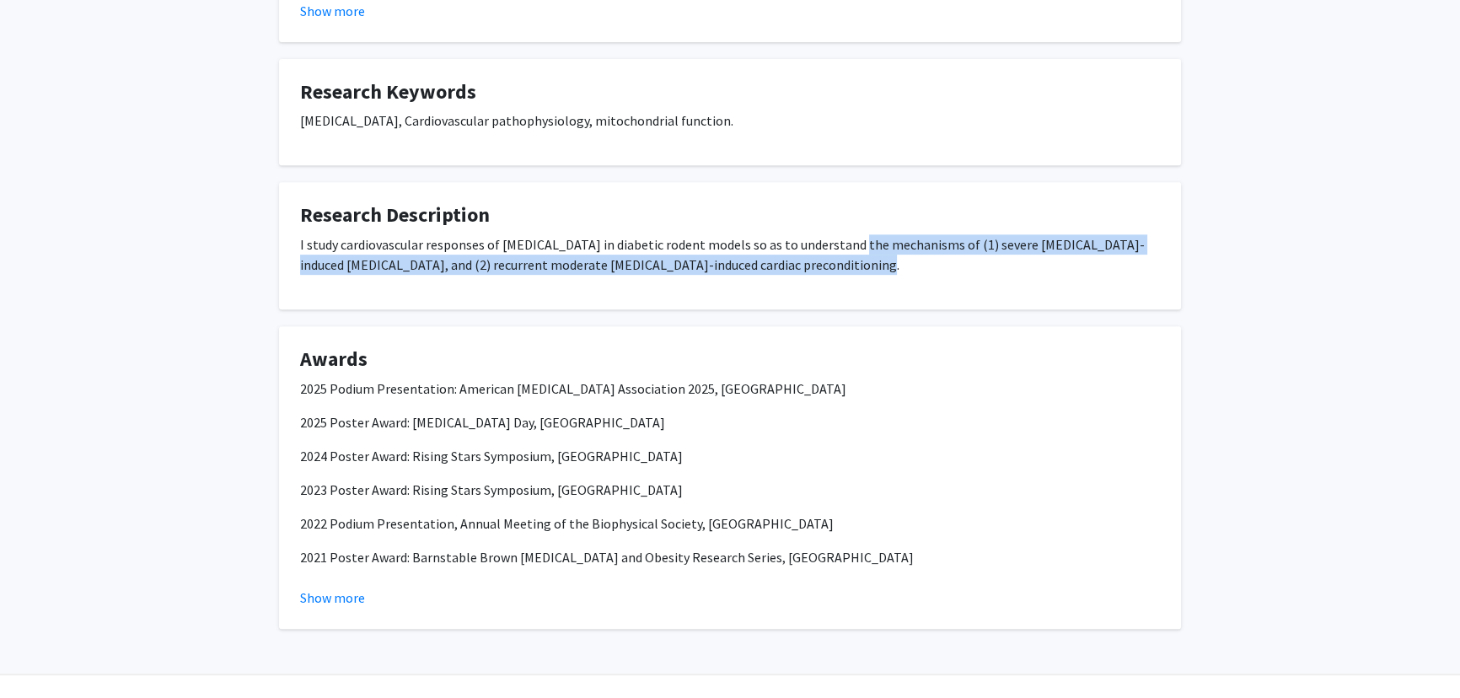
click at [722, 239] on p "I study cardiovascular responses of [MEDICAL_DATA] in diabetic rodent models so…" at bounding box center [730, 254] width 860 height 40
drag, startPoint x: 855, startPoint y: 265, endPoint x: 852, endPoint y: 240, distance: 24.7
click at [722, 240] on p "I study cardiovascular responses of [MEDICAL_DATA] in diabetic rodent models so…" at bounding box center [730, 254] width 860 height 40
drag, startPoint x: 853, startPoint y: 269, endPoint x: 852, endPoint y: 244, distance: 25.4
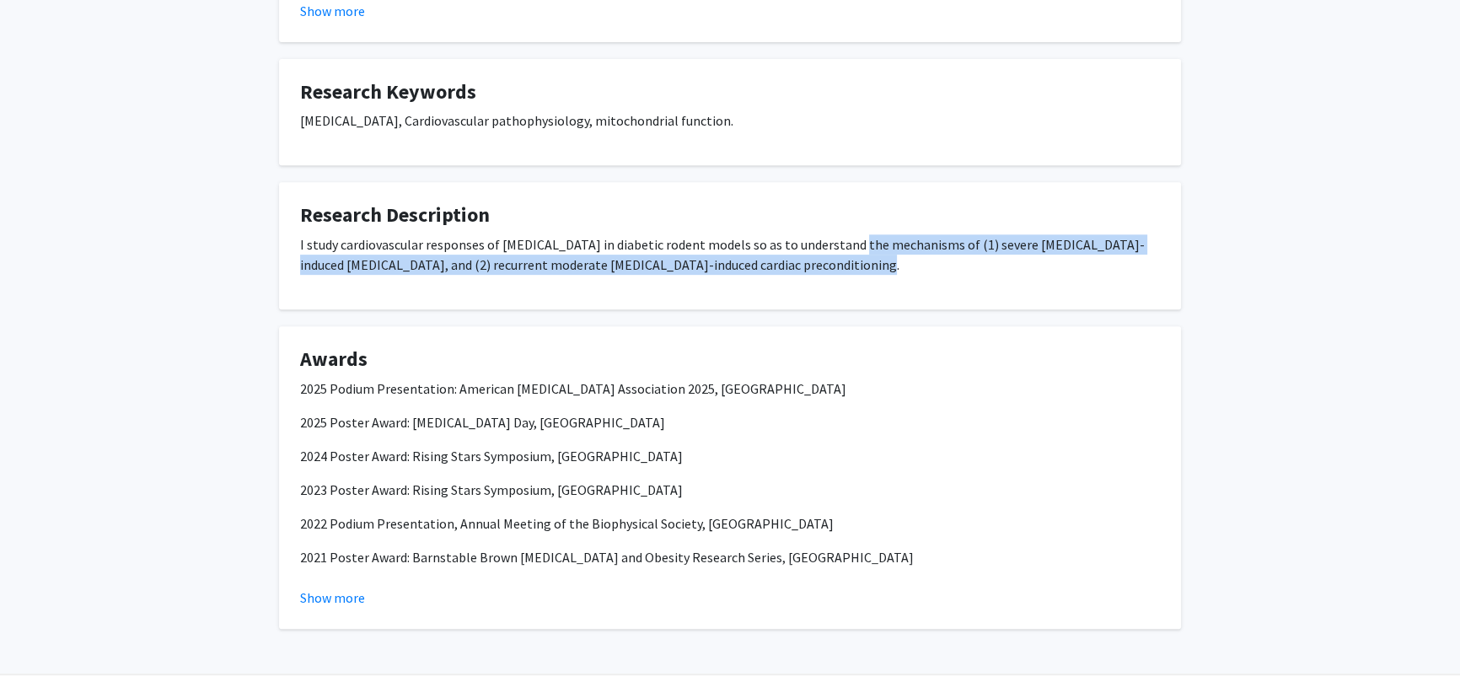
click at [722, 245] on p "I study cardiovascular responses of [MEDICAL_DATA] in diabetic rodent models so…" at bounding box center [730, 254] width 860 height 40
click at [722, 244] on p "I study cardiovascular responses of [MEDICAL_DATA] in diabetic rodent models so…" at bounding box center [730, 254] width 860 height 40
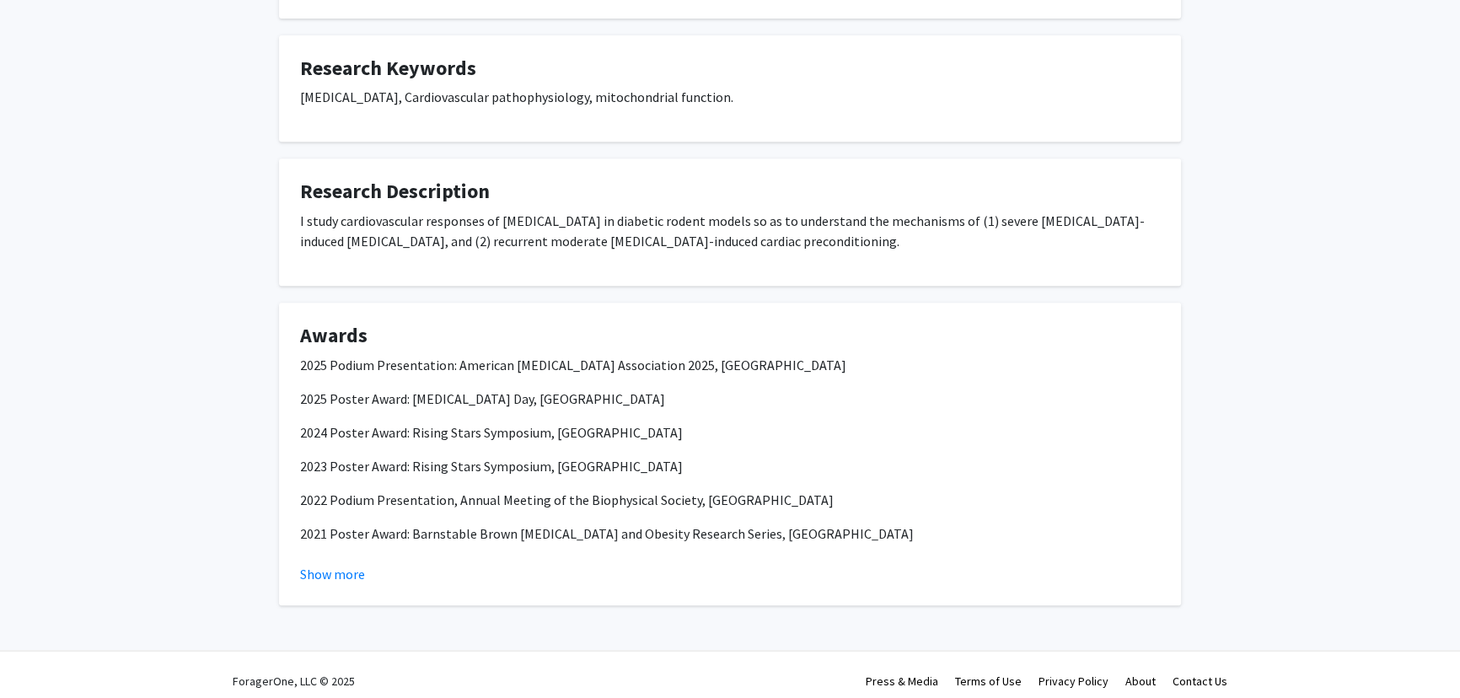
scroll to position [879, 0]
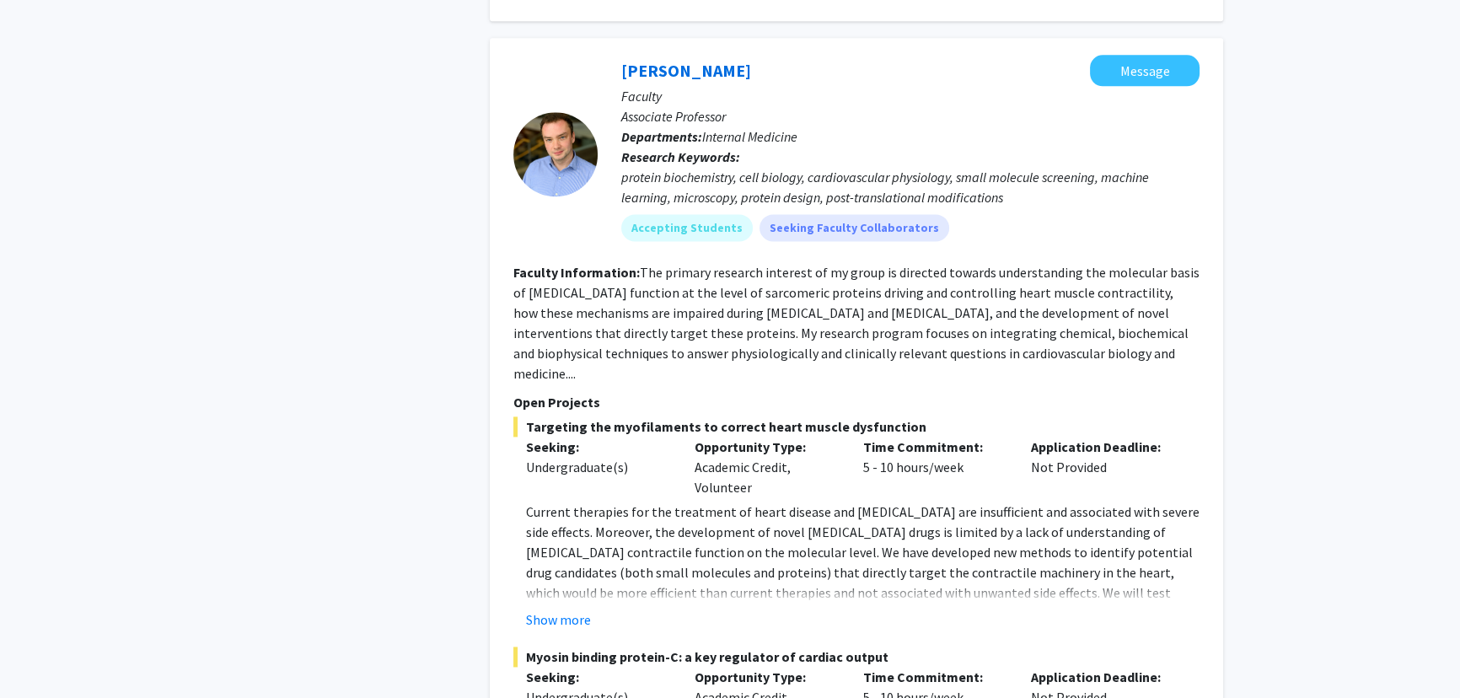
scroll to position [2836, 0]
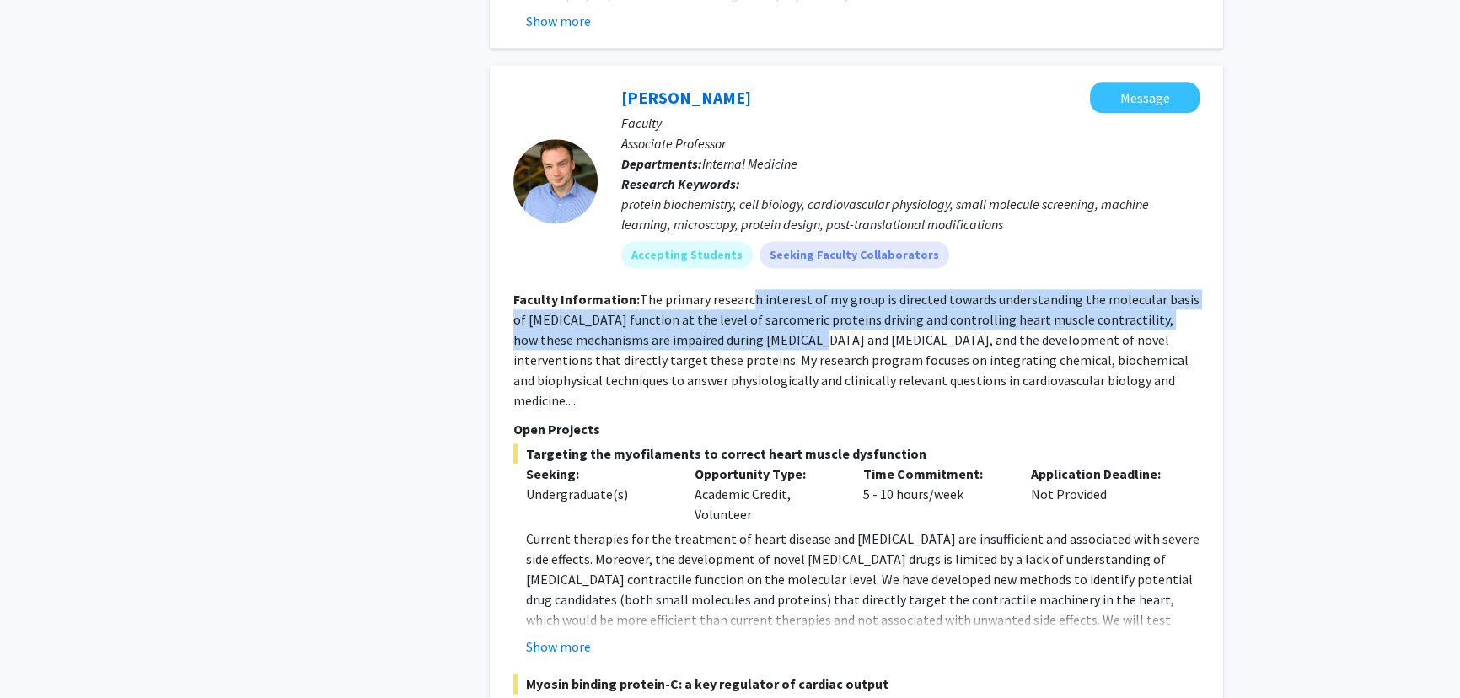
drag, startPoint x: 751, startPoint y: 242, endPoint x: 760, endPoint y: 282, distance: 41.3
click at [722, 291] on fg-read-more "The primary research interest of my group is directed towards understanding the…" at bounding box center [857, 350] width 686 height 118
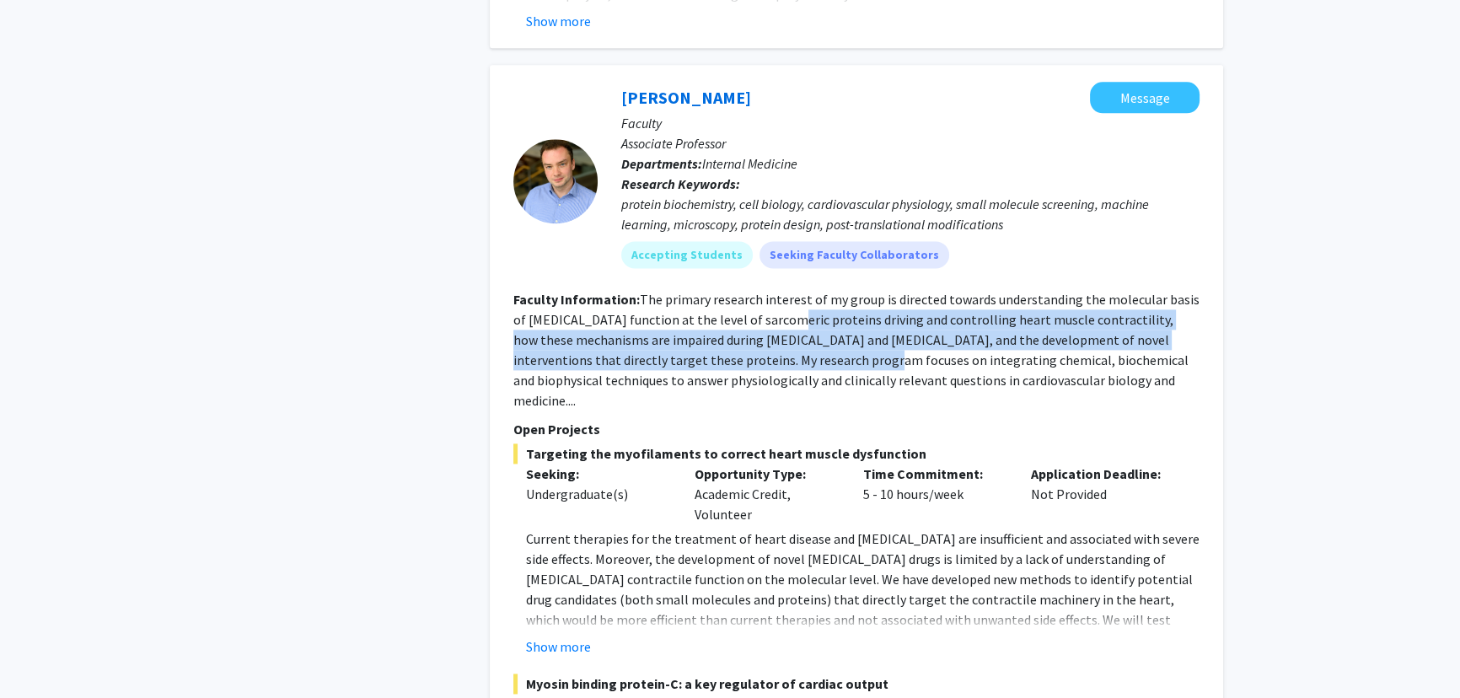
drag, startPoint x: 770, startPoint y: 253, endPoint x: 773, endPoint y: 293, distance: 40.6
click at [722, 293] on fg-read-more "The primary research interest of my group is directed towards understanding the…" at bounding box center [857, 350] width 686 height 118
drag, startPoint x: 771, startPoint y: 251, endPoint x: 775, endPoint y: 292, distance: 40.7
click at [722, 292] on fg-read-more "The primary research interest of my group is directed towards understanding the…" at bounding box center [857, 350] width 686 height 118
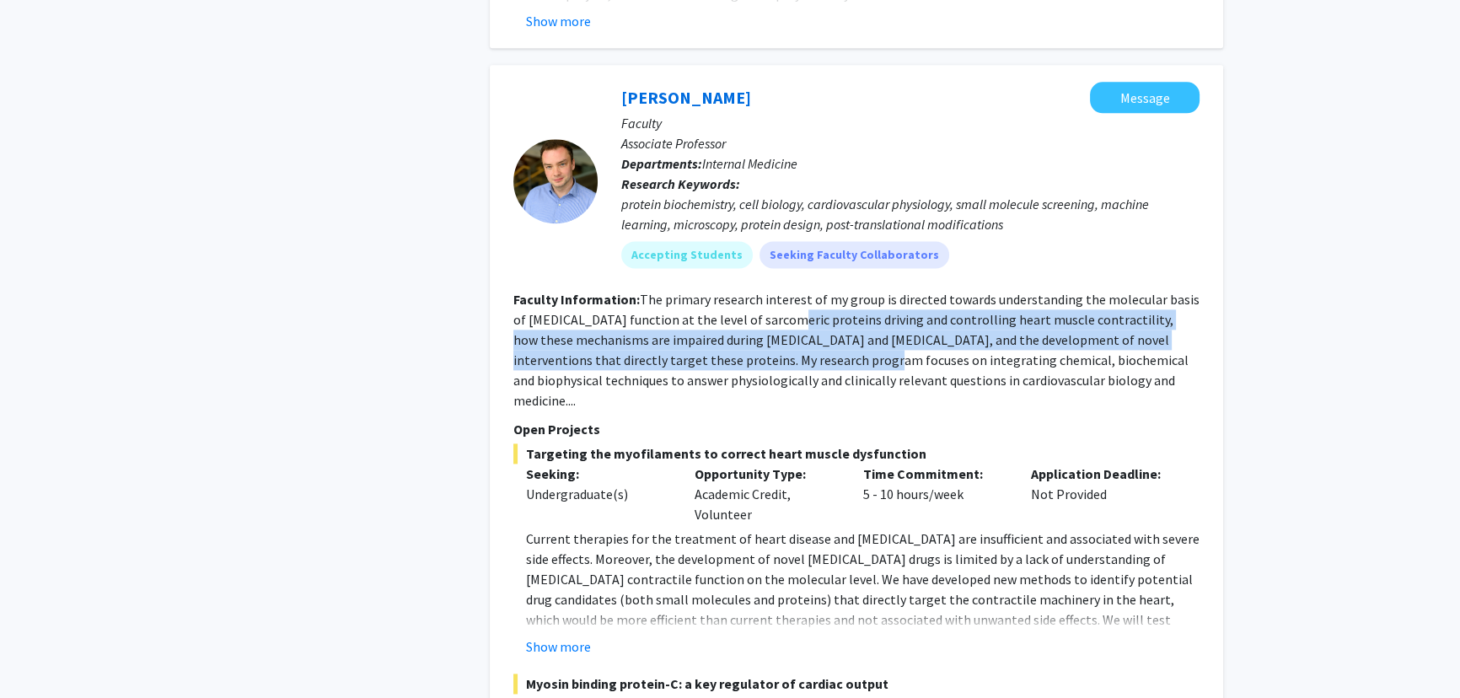
click at [722, 292] on fg-read-more "The primary research interest of my group is directed towards understanding the…" at bounding box center [857, 350] width 686 height 118
drag, startPoint x: 774, startPoint y: 252, endPoint x: 779, endPoint y: 293, distance: 40.8
click at [722, 293] on fg-read-more "The primary research interest of my group is directed towards understanding the…" at bounding box center [857, 350] width 686 height 118
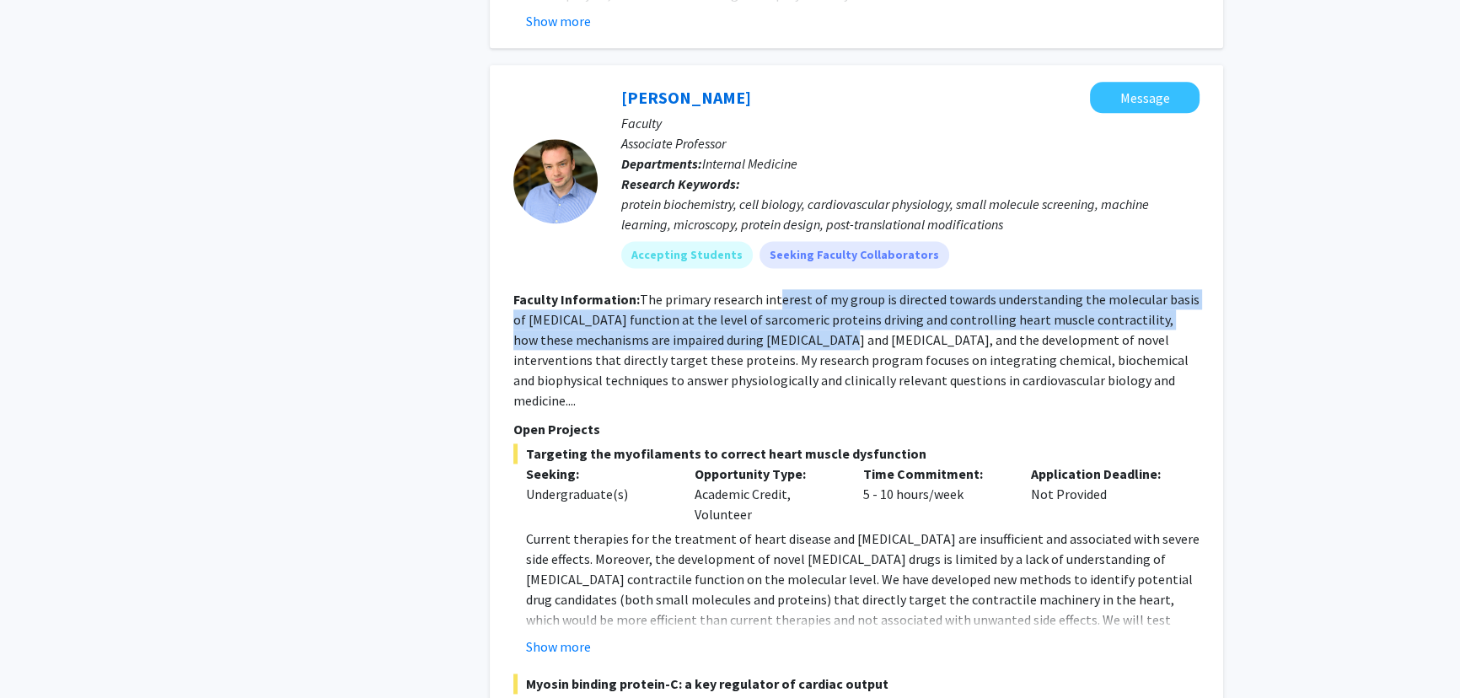
drag, startPoint x: 784, startPoint y: 256, endPoint x: 786, endPoint y: 285, distance: 28.7
click at [722, 291] on fg-read-more "The primary research interest of my group is directed towards understanding the…" at bounding box center [857, 350] width 686 height 118
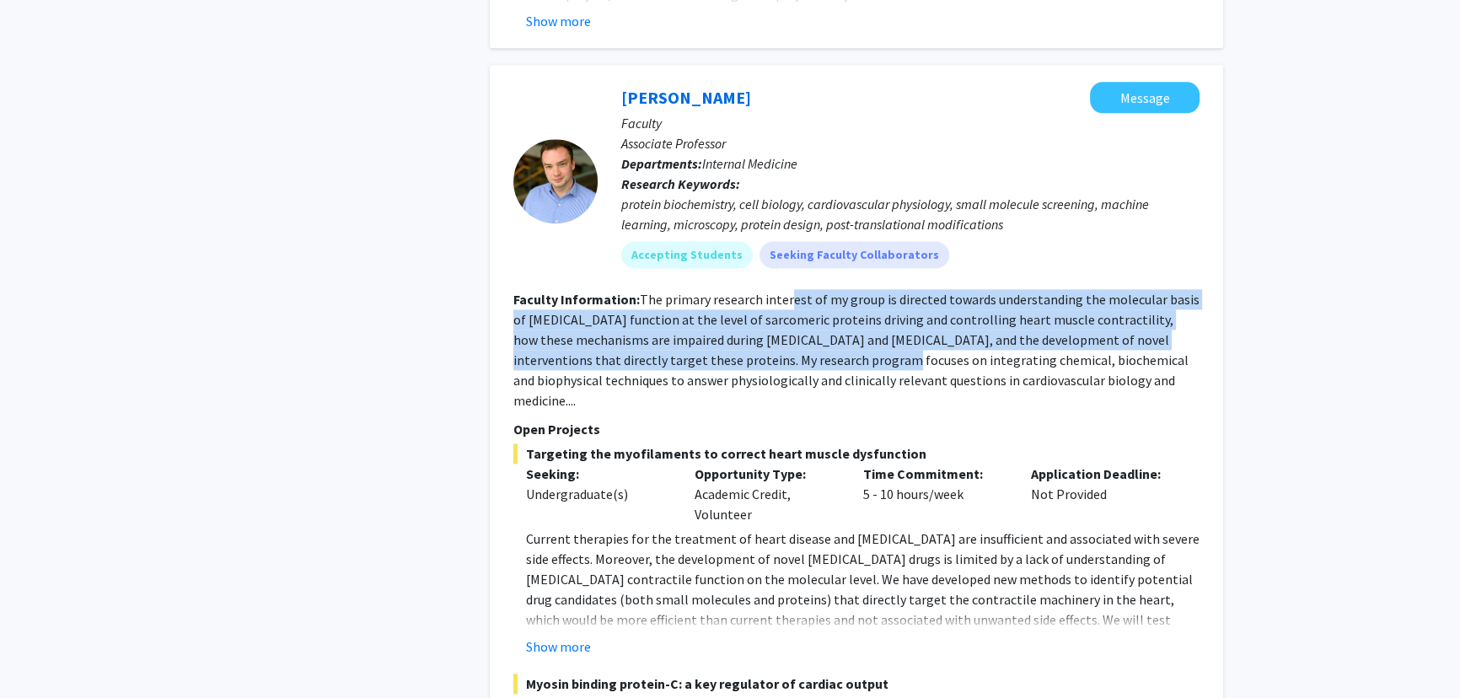
drag, startPoint x: 792, startPoint y: 253, endPoint x: 793, endPoint y: 290, distance: 37.1
click at [722, 291] on fg-read-more "The primary research interest of my group is directed towards understanding the…" at bounding box center [857, 350] width 686 height 118
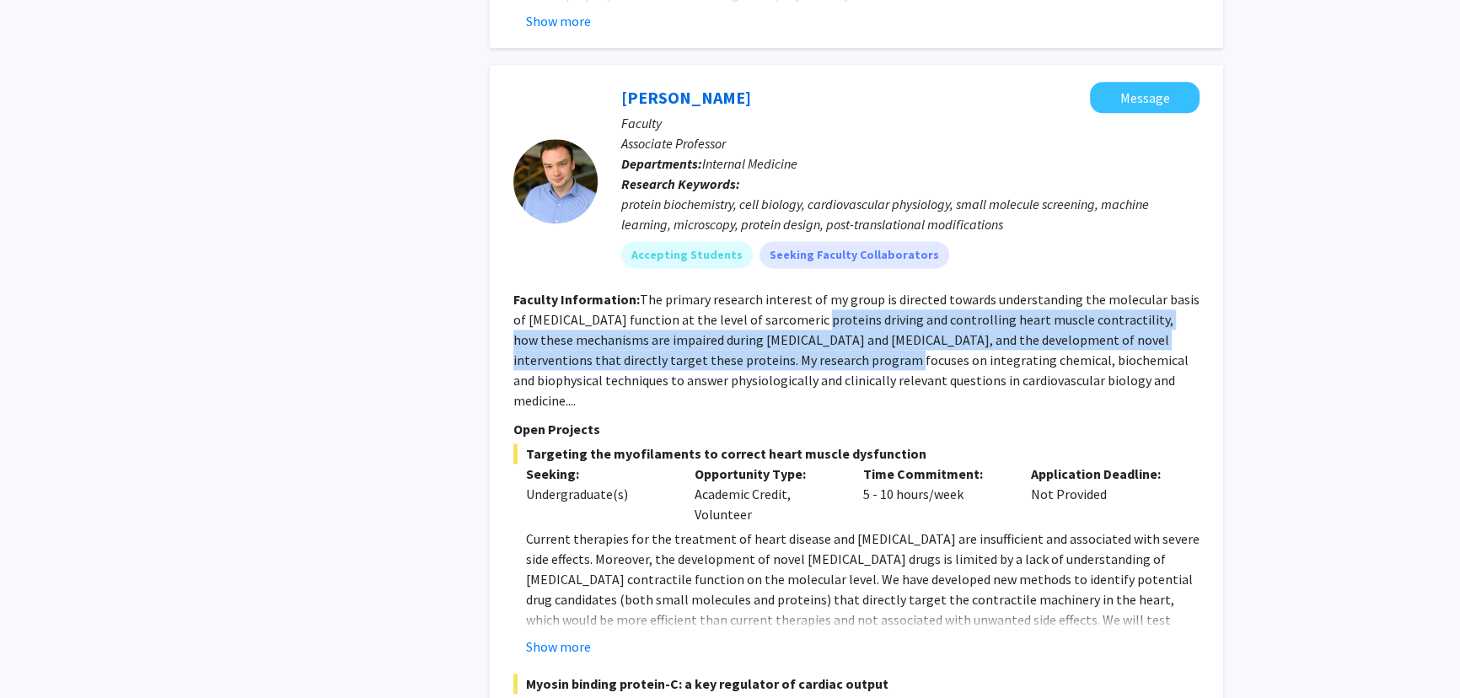
drag, startPoint x: 796, startPoint y: 253, endPoint x: 800, endPoint y: 301, distance: 48.2
click at [722, 301] on fg-read-more "The primary research interest of my group is directed towards understanding the…" at bounding box center [857, 350] width 686 height 118
drag, startPoint x: 801, startPoint y: 255, endPoint x: 804, endPoint y: 294, distance: 38.9
click at [722, 294] on fg-read-more "The primary research interest of my group is directed towards understanding the…" at bounding box center [857, 350] width 686 height 118
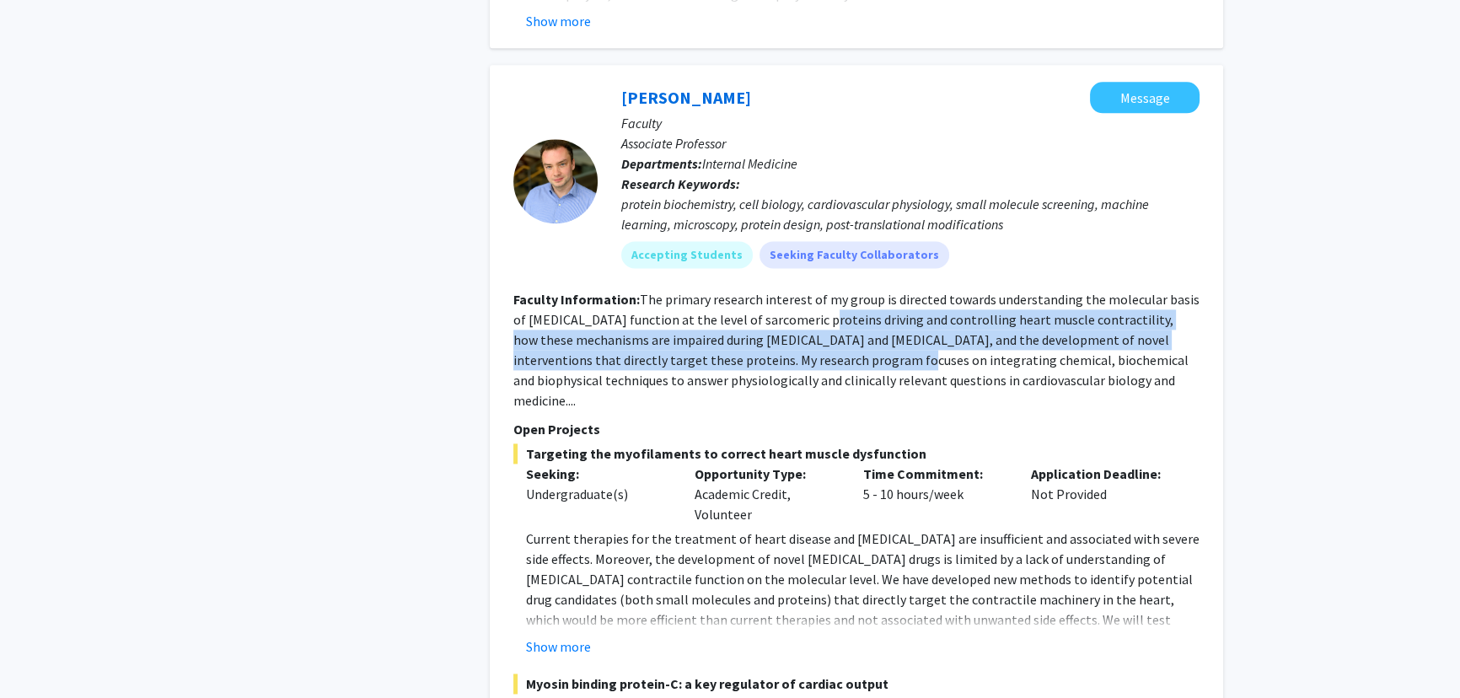
click at [722, 294] on fg-read-more "The primary research interest of my group is directed towards understanding the…" at bounding box center [857, 350] width 686 height 118
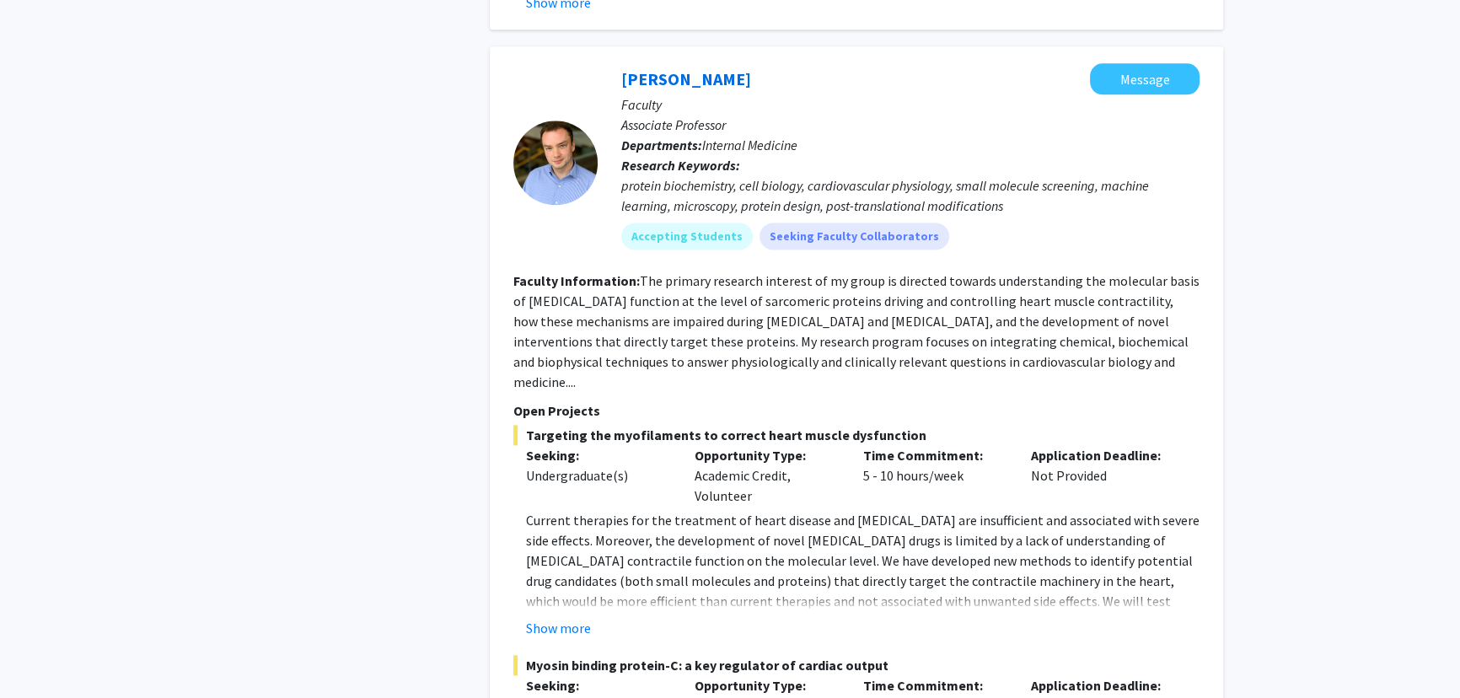
drag, startPoint x: 804, startPoint y: 250, endPoint x: 804, endPoint y: 276, distance: 26.1
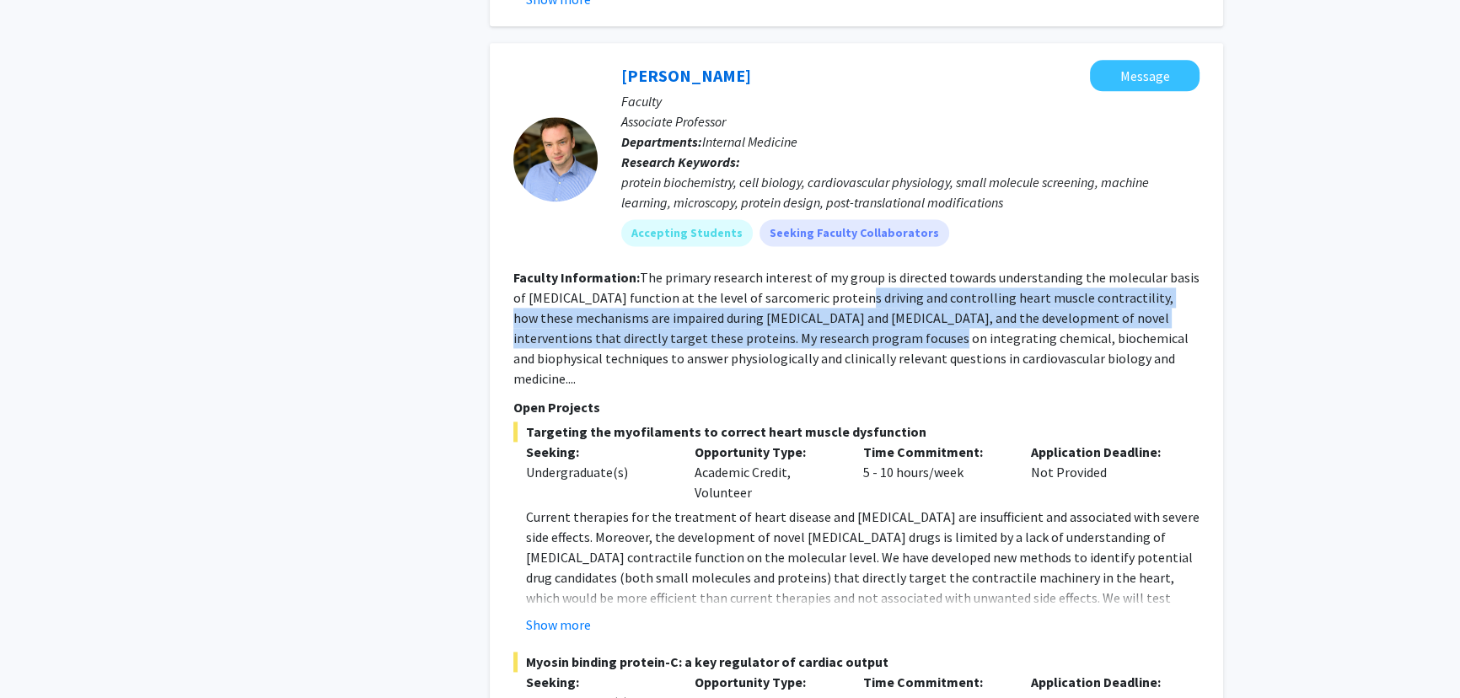
drag, startPoint x: 834, startPoint y: 245, endPoint x: 836, endPoint y: 289, distance: 44.7
click at [722, 289] on section "Faculty Information: The primary research interest of my group is directed towa…" at bounding box center [857, 327] width 686 height 121
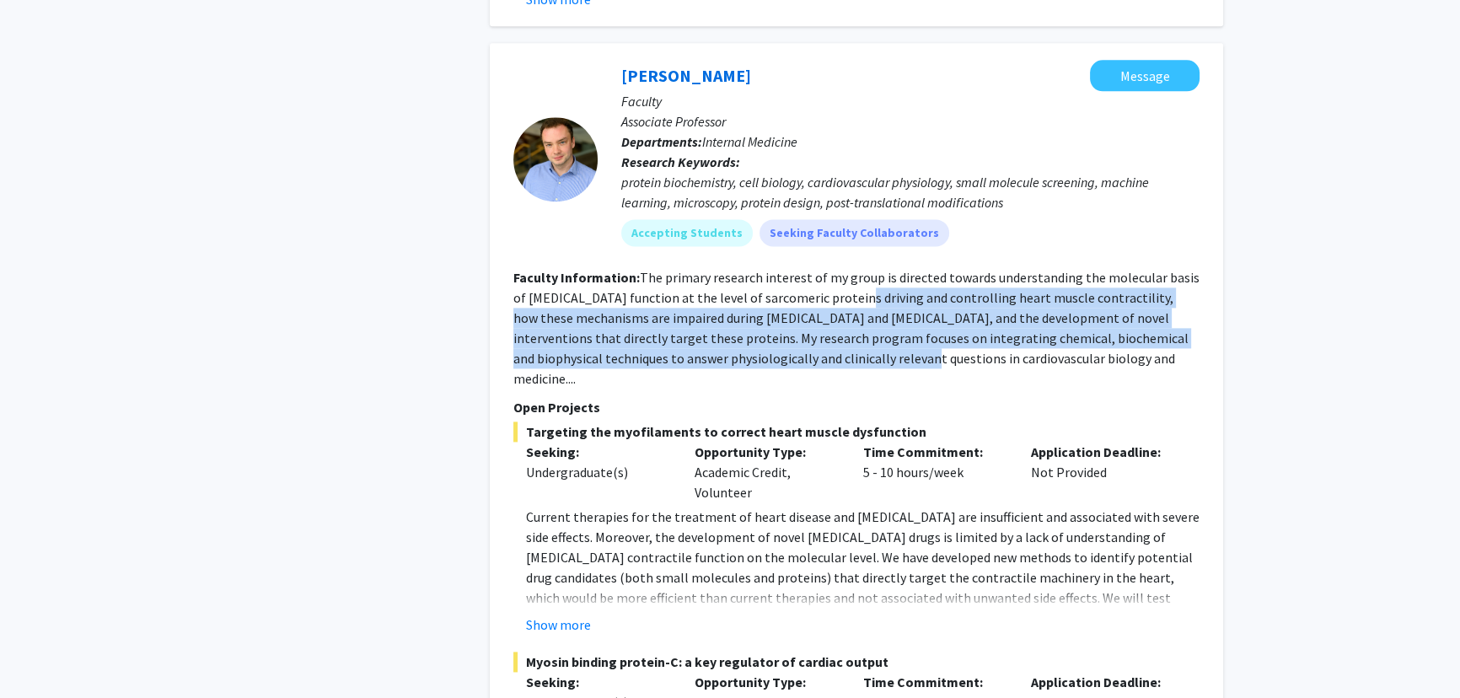
click at [722, 289] on fg-read-more "The primary research interest of my group is directed towards understanding the…" at bounding box center [857, 328] width 686 height 118
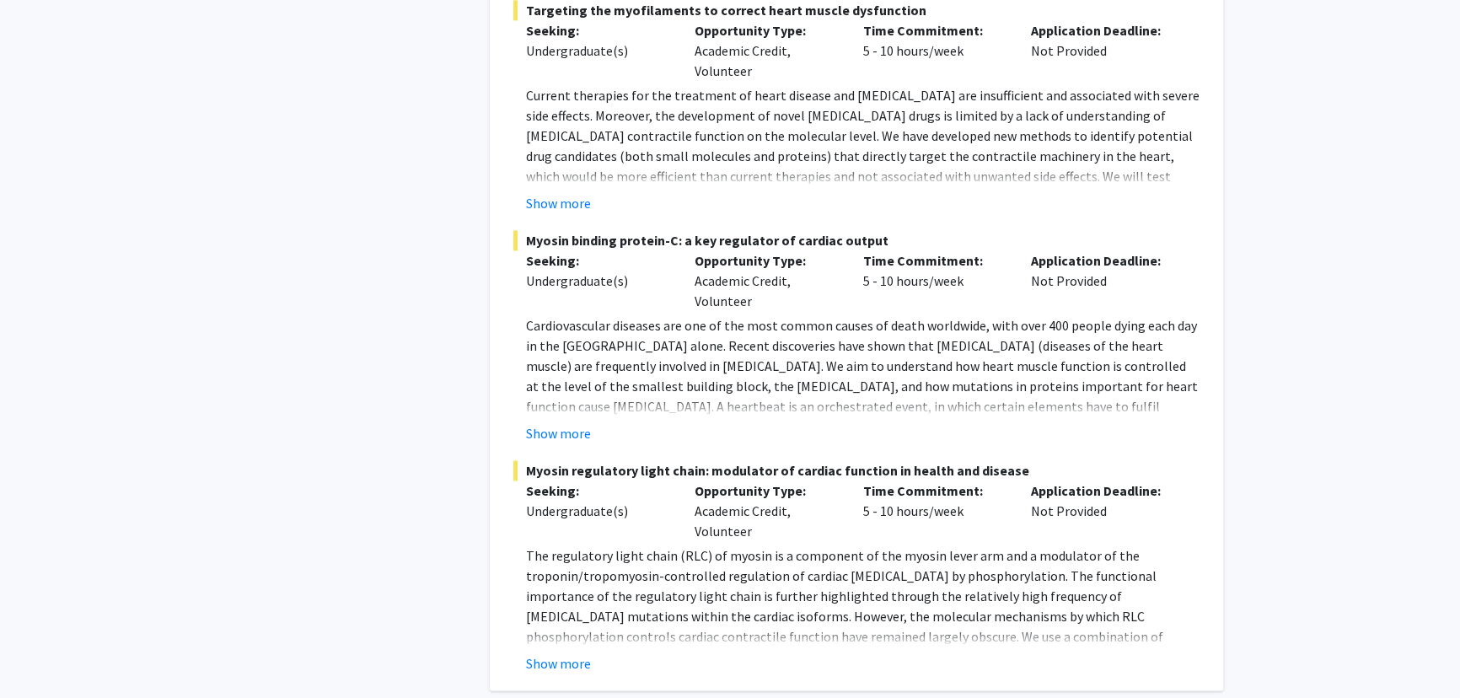
scroll to position [3499, 0]
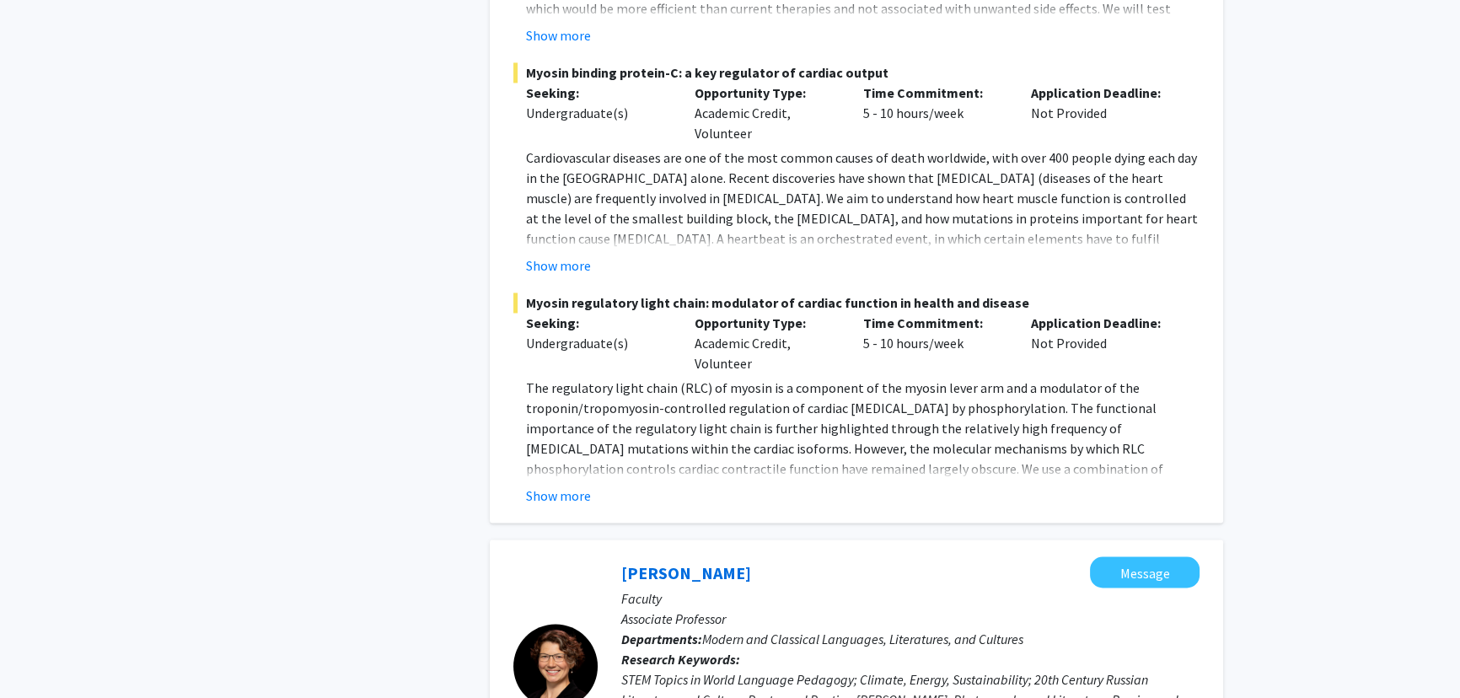
drag, startPoint x: 825, startPoint y: 299, endPoint x: 830, endPoint y: 374, distance: 74.4
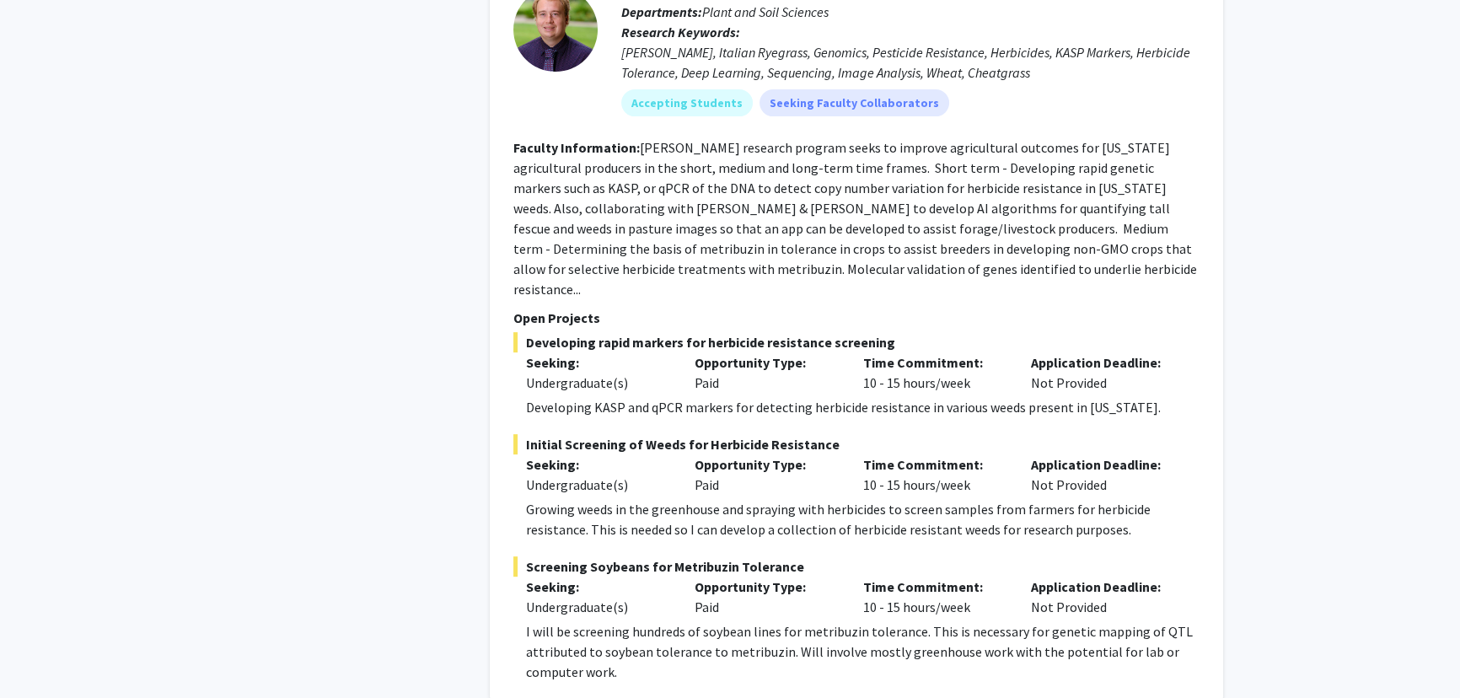
scroll to position [8831, 0]
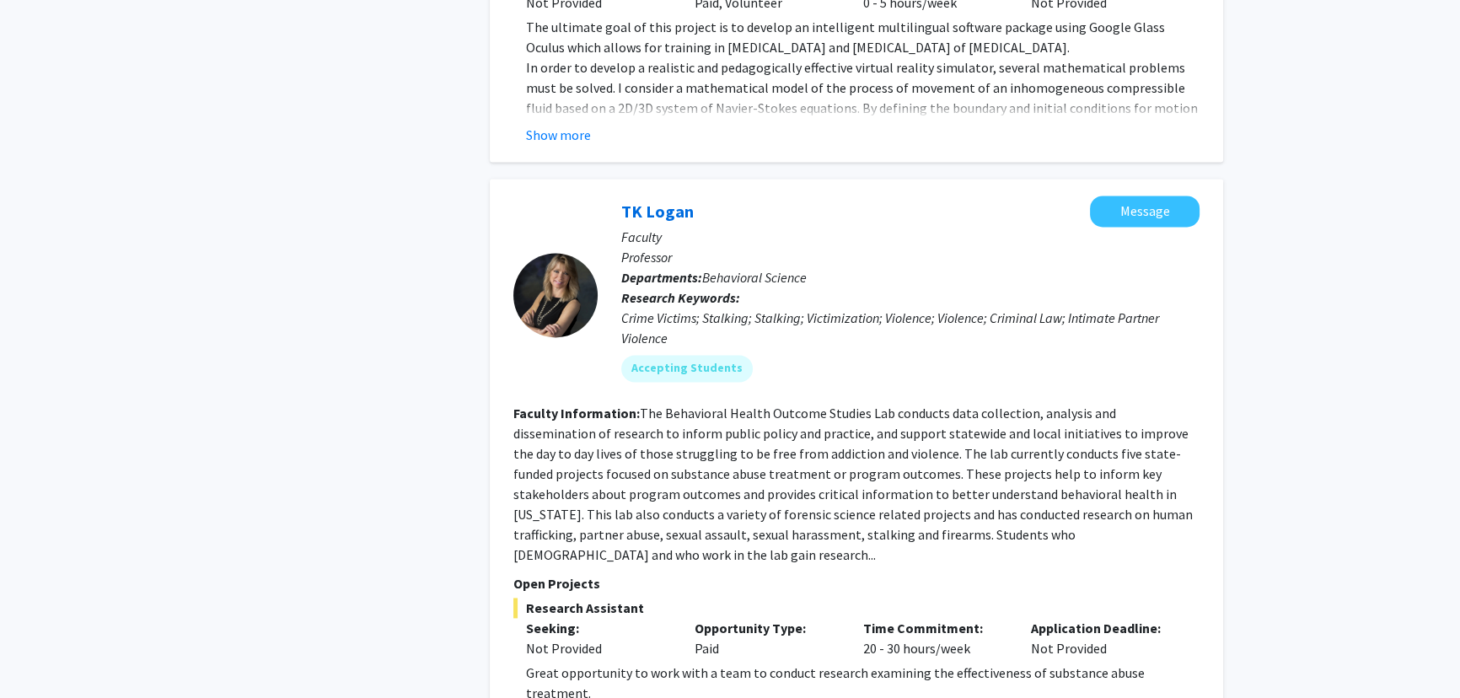
scroll to position [3066, 0]
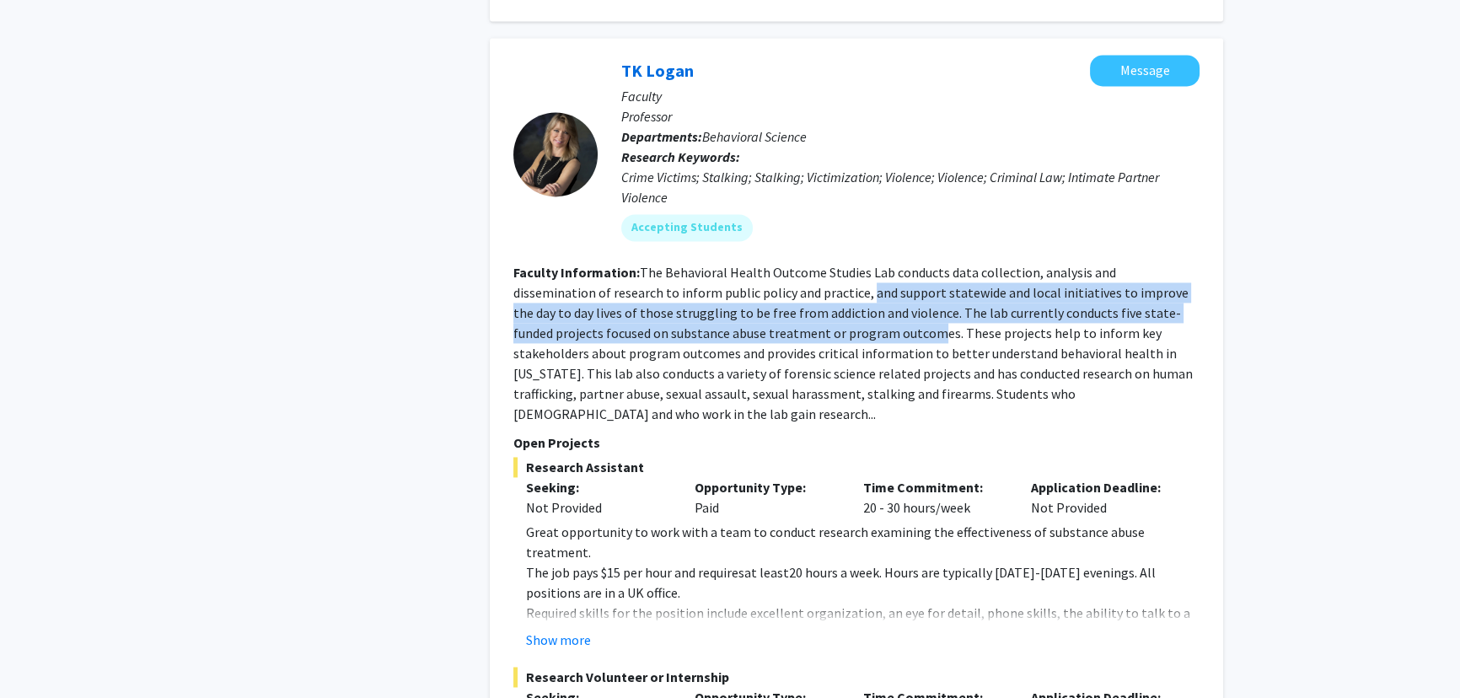
drag, startPoint x: 772, startPoint y: 282, endPoint x: 772, endPoint y: 318, distance: 35.4
click at [722, 318] on fg-read-more "The Behavioral Health Outcome Studies Lab conducts data collection, analysis an…" at bounding box center [854, 343] width 680 height 159
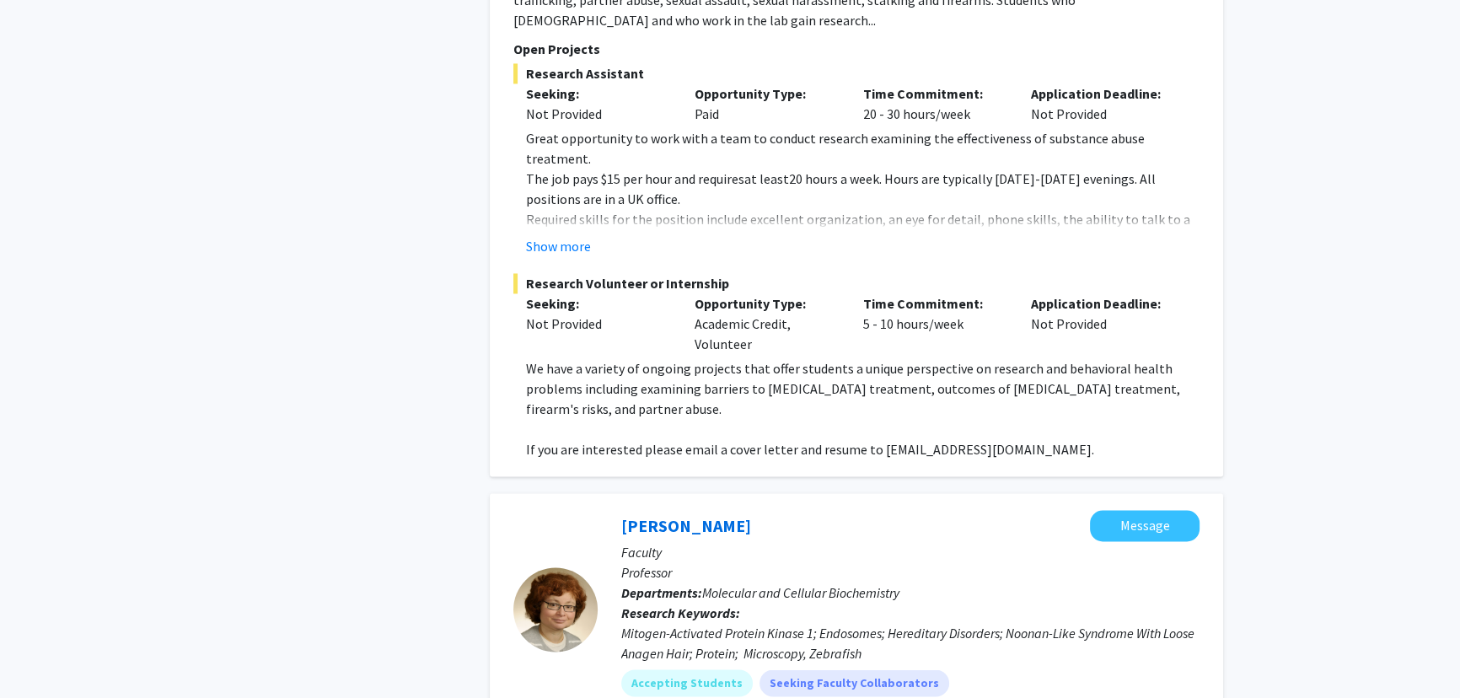
drag, startPoint x: 773, startPoint y: 381, endPoint x: 774, endPoint y: 406, distance: 24.5
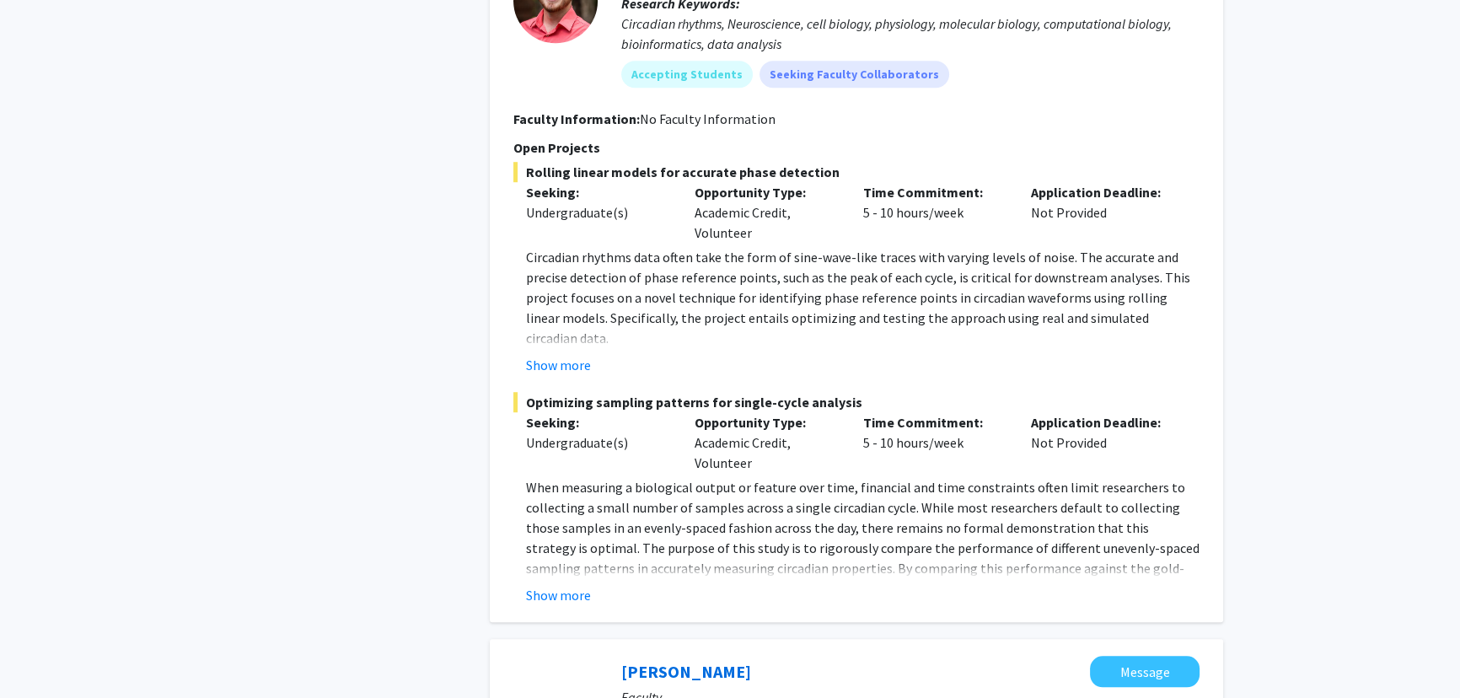
scroll to position [0, 0]
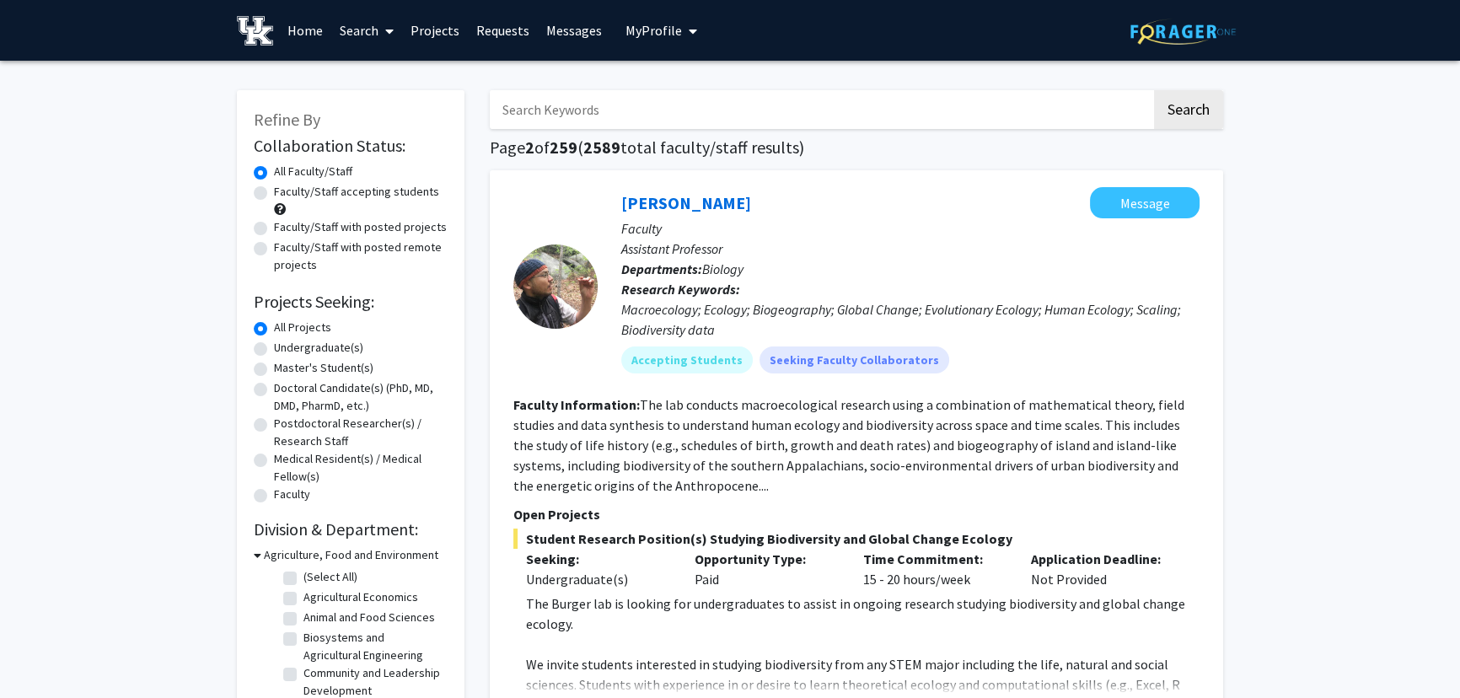
drag, startPoint x: 914, startPoint y: 441, endPoint x: 796, endPoint y: 95, distance: 365.3
click at [722, 106] on input "Search Keywords" at bounding box center [821, 109] width 662 height 39
type input "cardiovascular"
click at [722, 90] on button "Search" at bounding box center [1188, 109] width 69 height 39
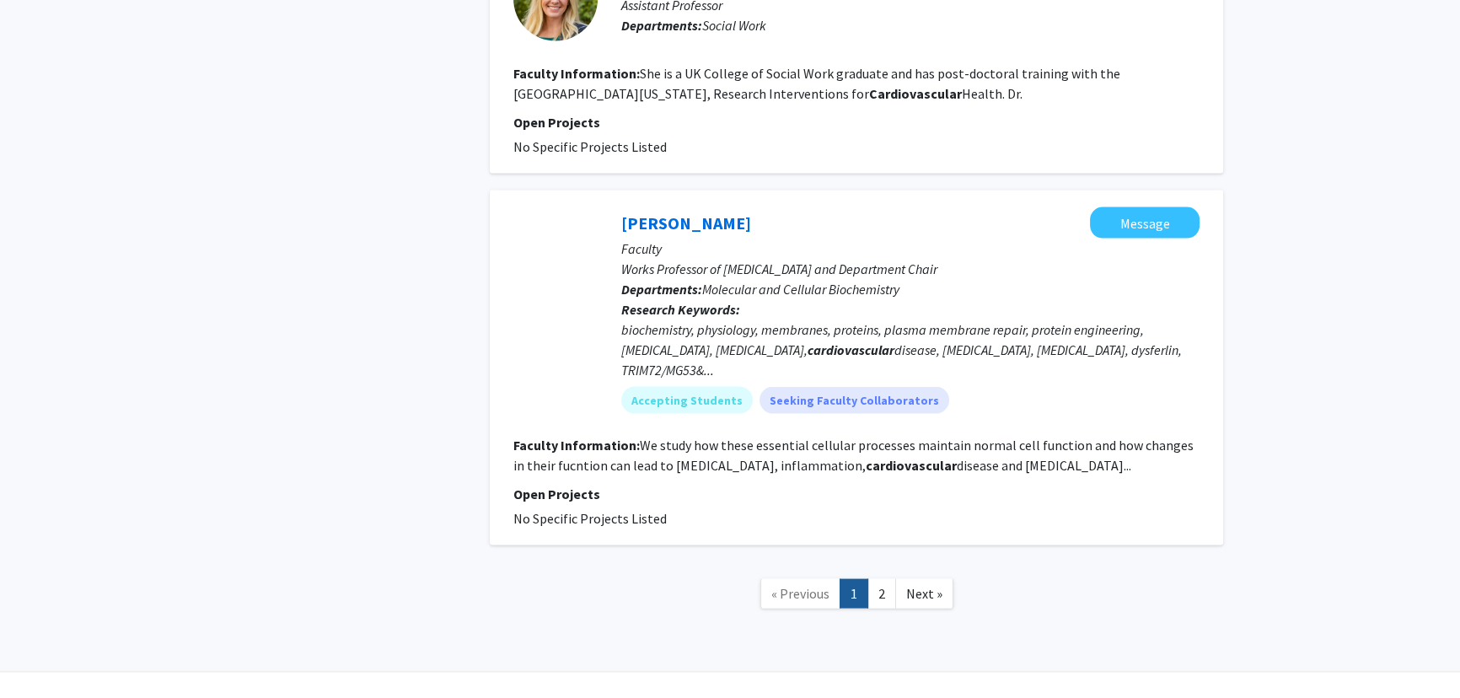
scroll to position [4116, 0]
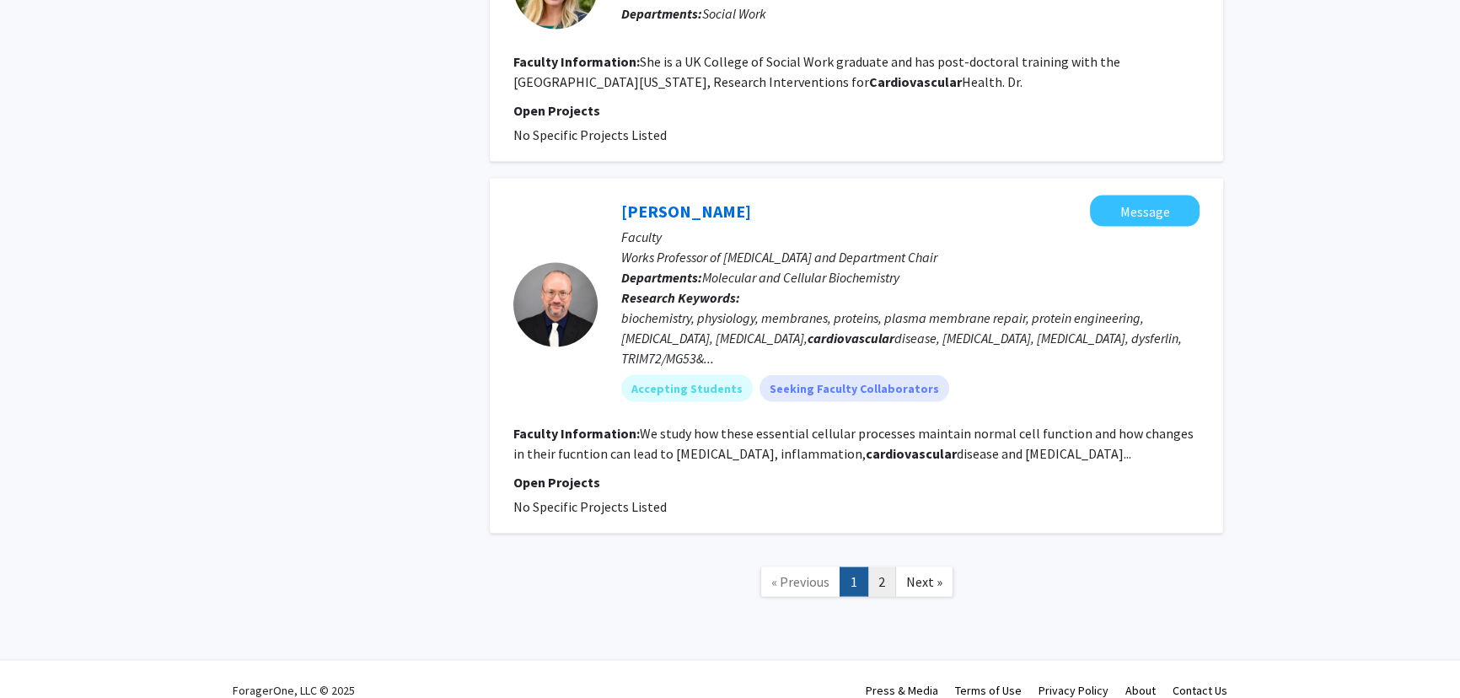
click at [722, 567] on link "2" at bounding box center [882, 582] width 29 height 30
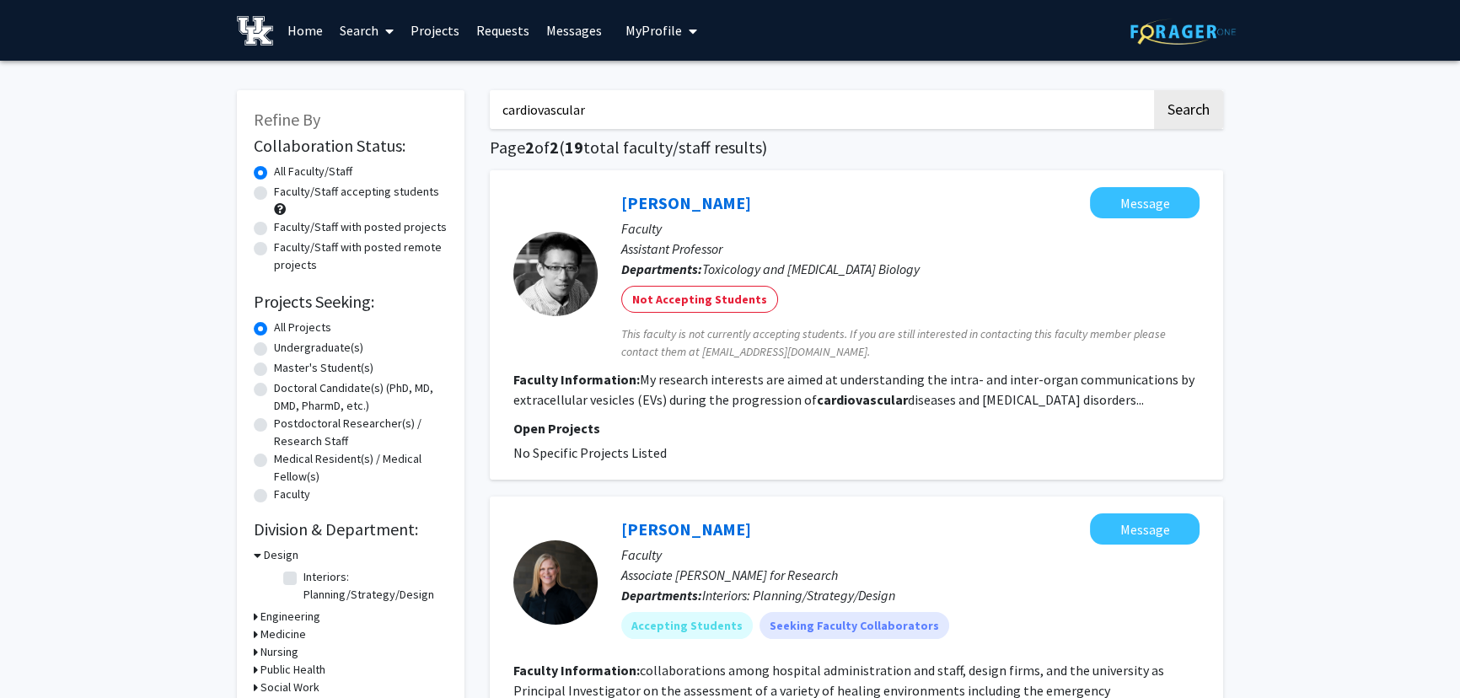
drag, startPoint x: 938, startPoint y: 408, endPoint x: 838, endPoint y: 101, distance: 322.9
click at [423, 30] on link "Projects" at bounding box center [435, 30] width 66 height 59
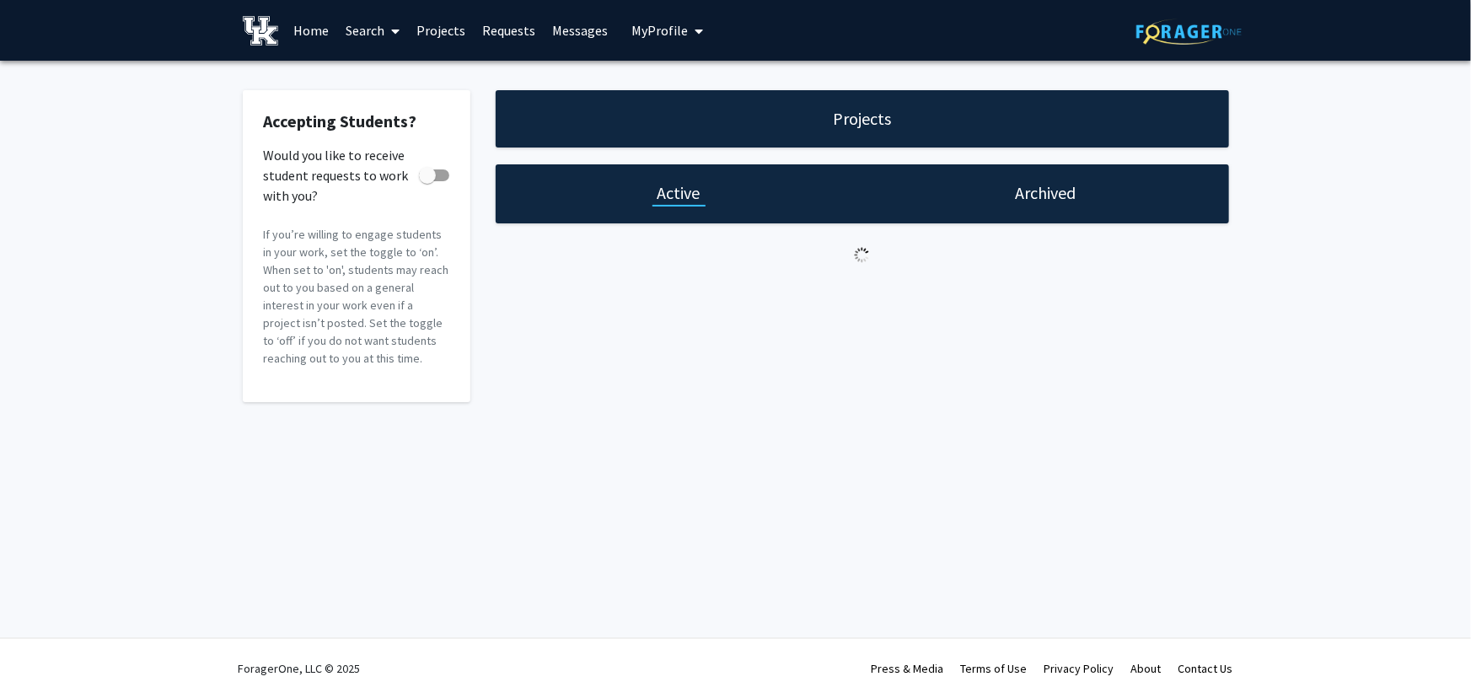
checkbox input "true"
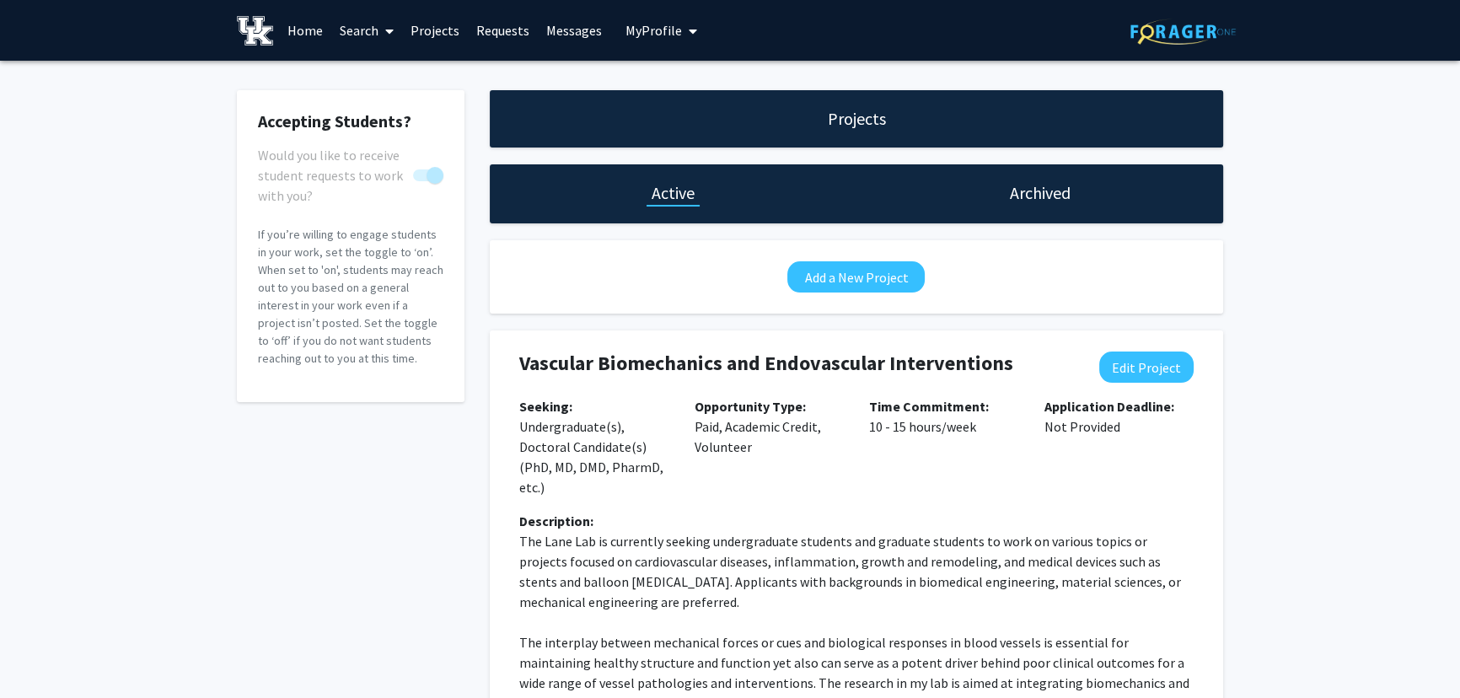
click at [568, 29] on link "Messages" at bounding box center [574, 30] width 73 height 59
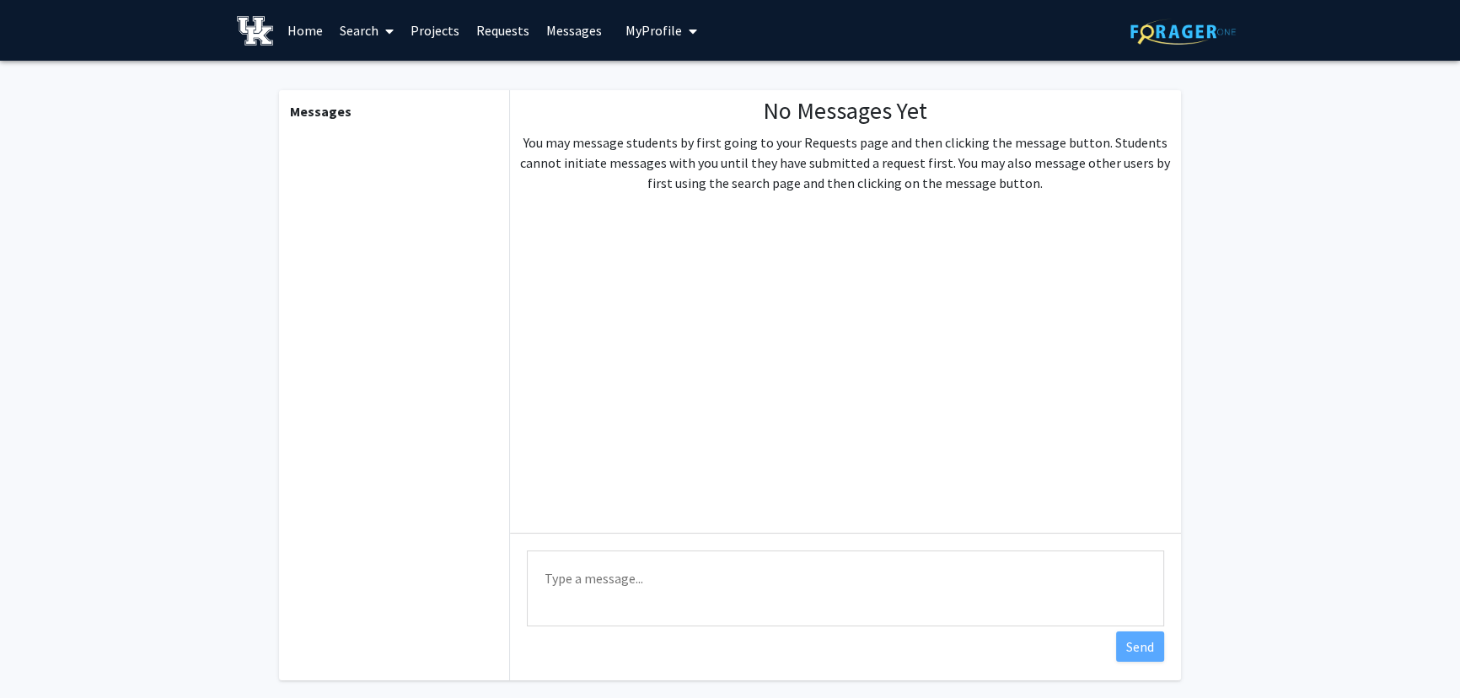
click at [656, 29] on span "My Profile" at bounding box center [654, 30] width 56 height 17
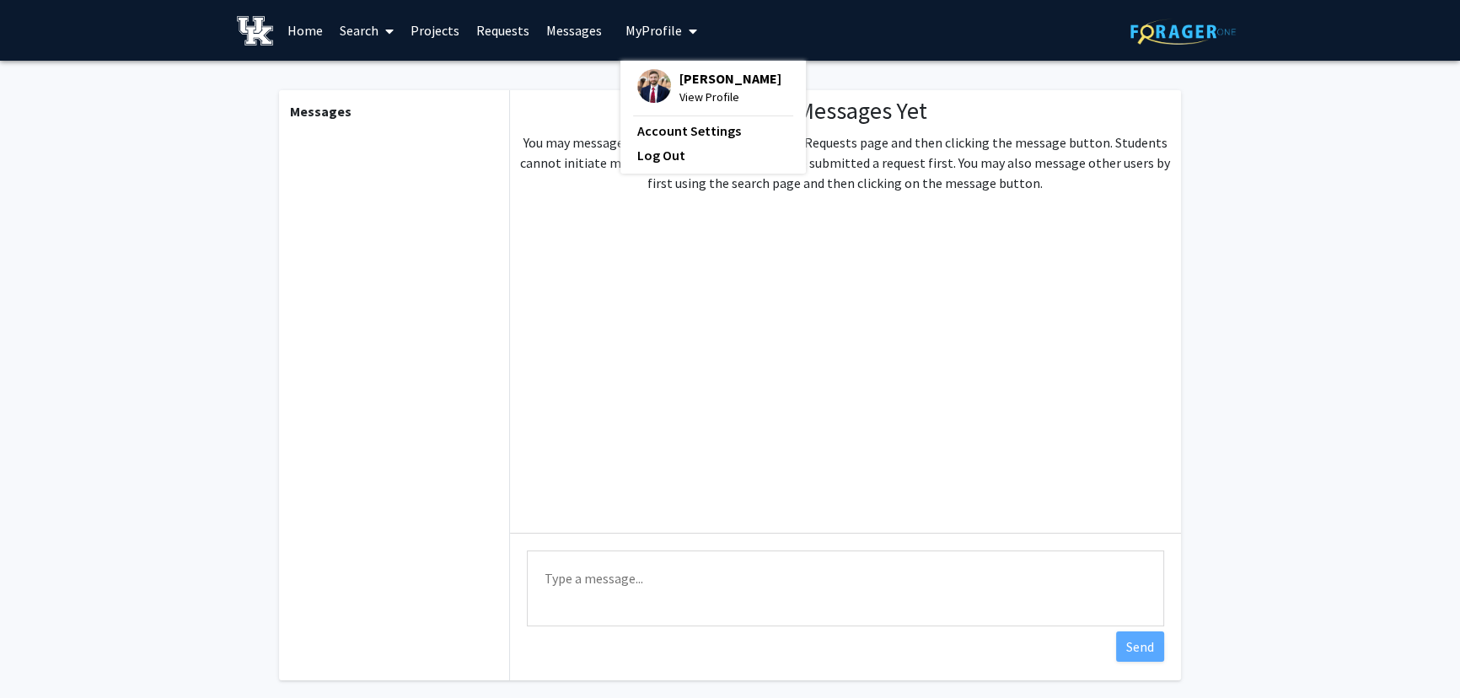
click at [656, 25] on span "My Profile" at bounding box center [654, 30] width 56 height 17
